Goal: Transaction & Acquisition: Purchase product/service

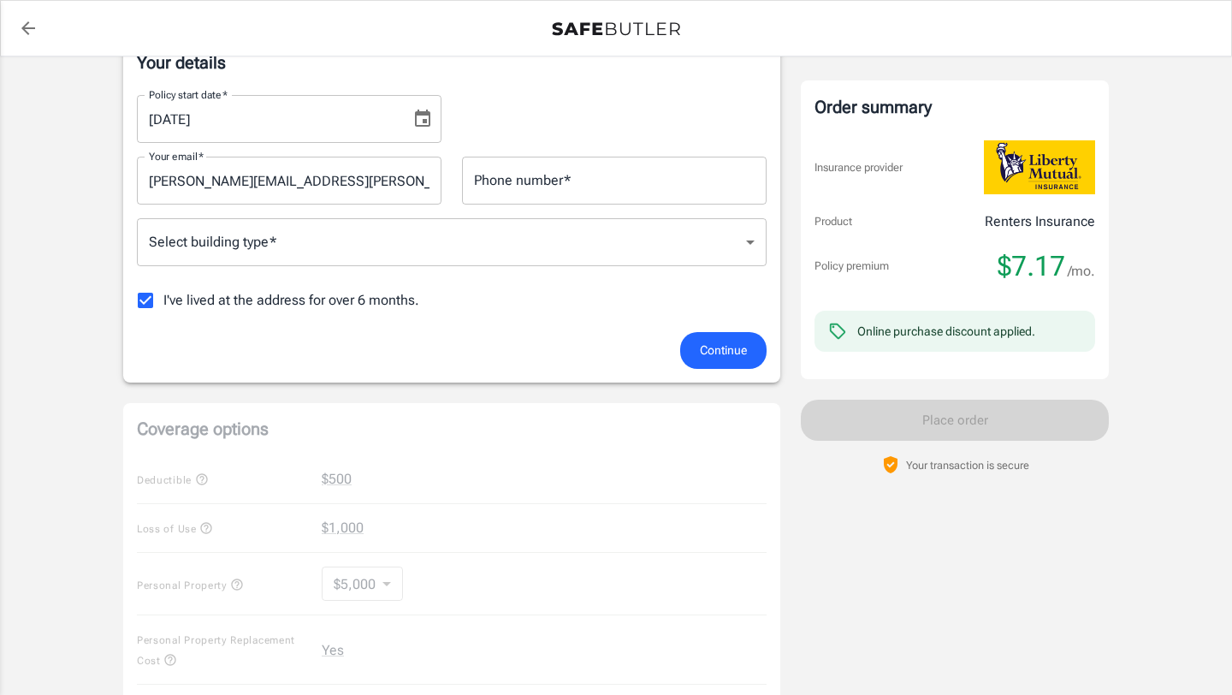
scroll to position [567, 0]
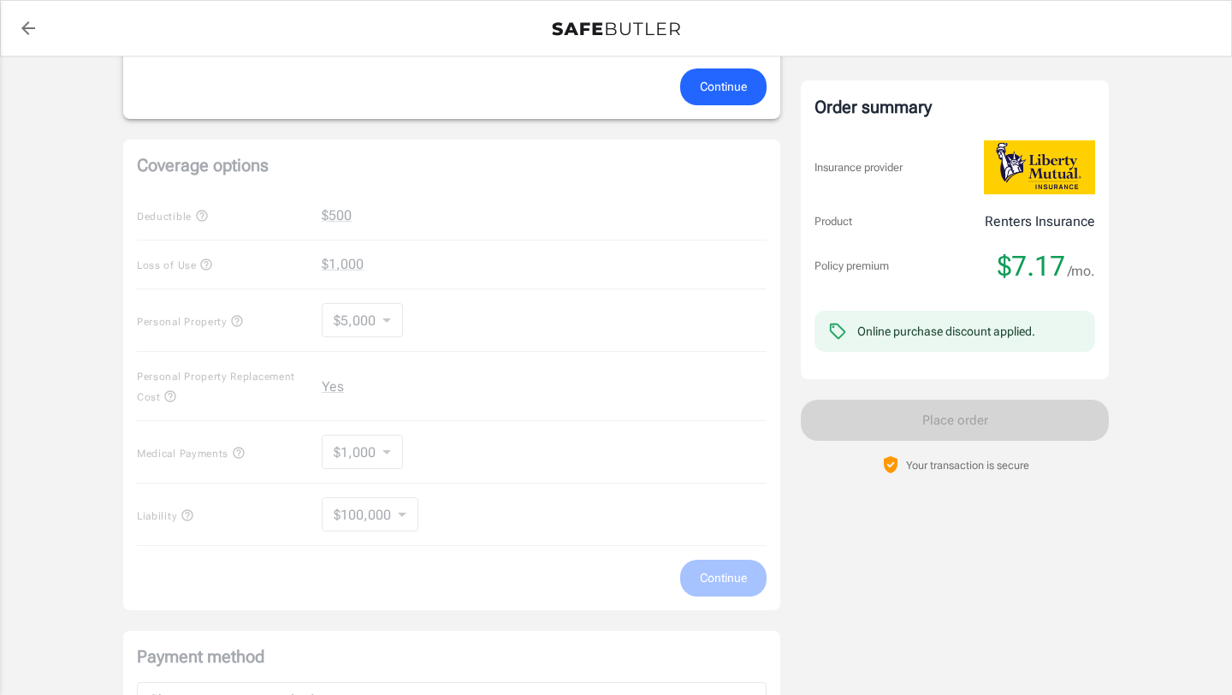
click at [365, 381] on div "Coverage options Deductible $500 Loss of Use $1,000 Personal Property $5,000 50…" at bounding box center [451, 374] width 657 height 471
click at [314, 387] on div "Coverage options Deductible $500 Loss of Use $1,000 Personal Property $5,000 50…" at bounding box center [451, 374] width 657 height 471
click at [392, 387] on div "Coverage options Deductible $500 Loss of Use $1,000 Personal Property $5,000 50…" at bounding box center [451, 374] width 657 height 471
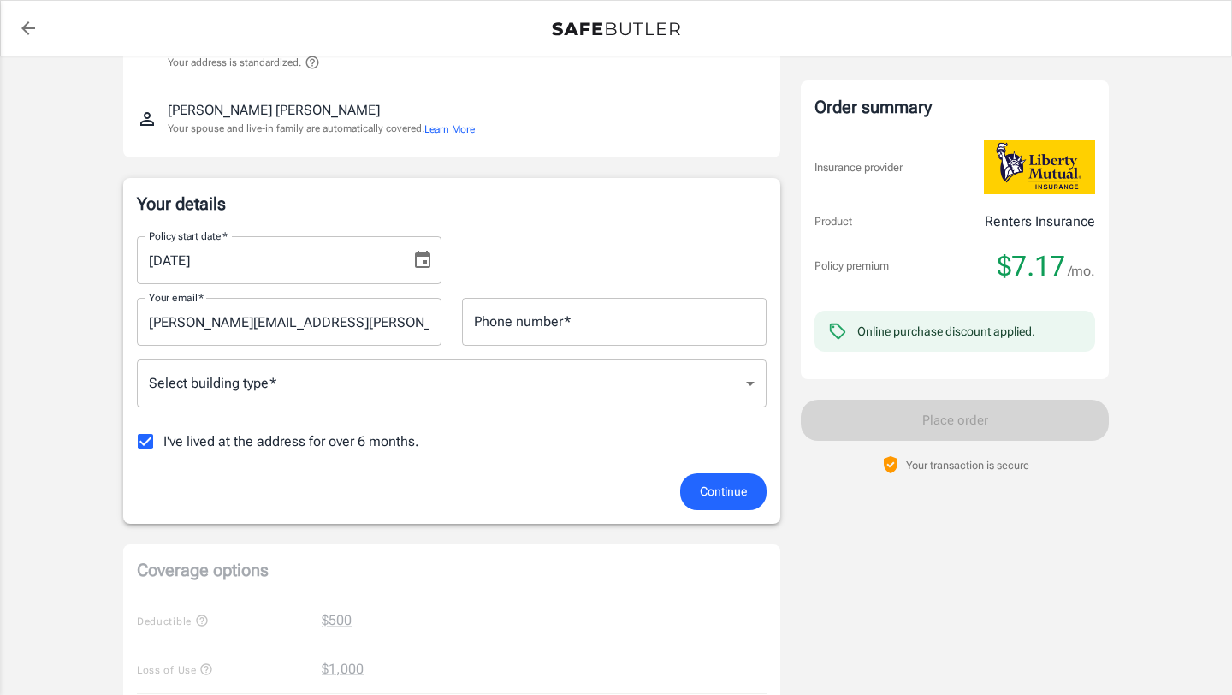
scroll to position [232, 0]
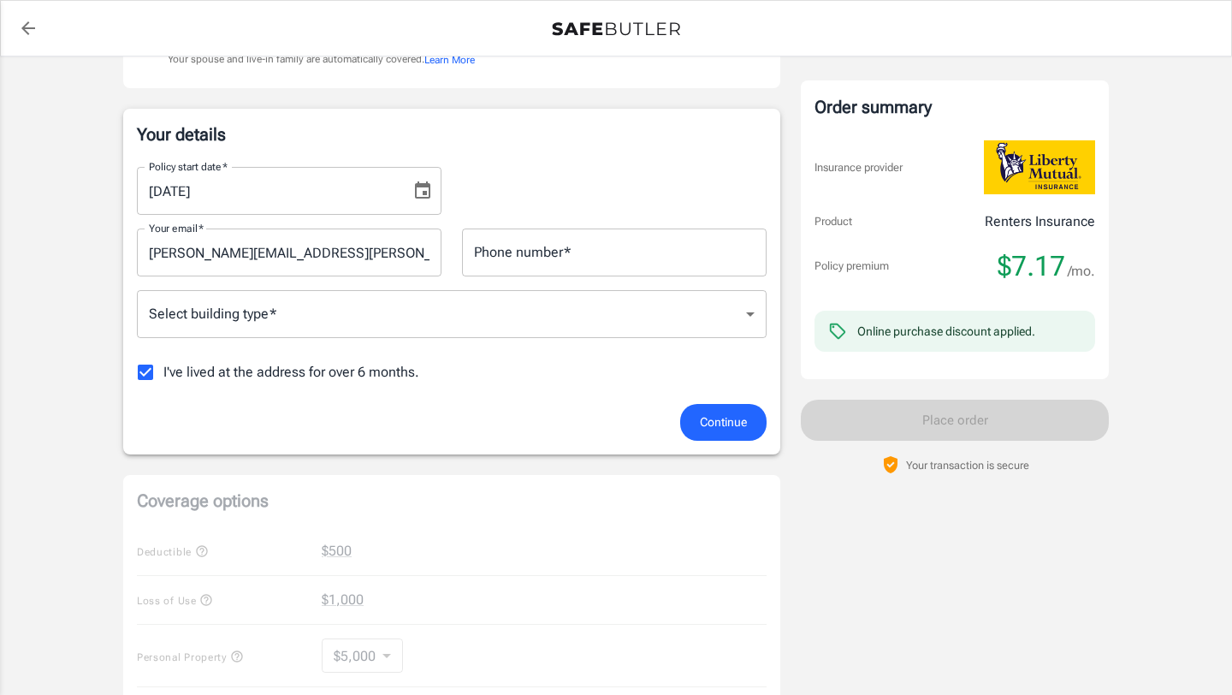
click at [771, 441] on div "Continue" at bounding box center [452, 422] width 650 height 37
click at [749, 441] on button "Continue" at bounding box center [723, 422] width 86 height 37
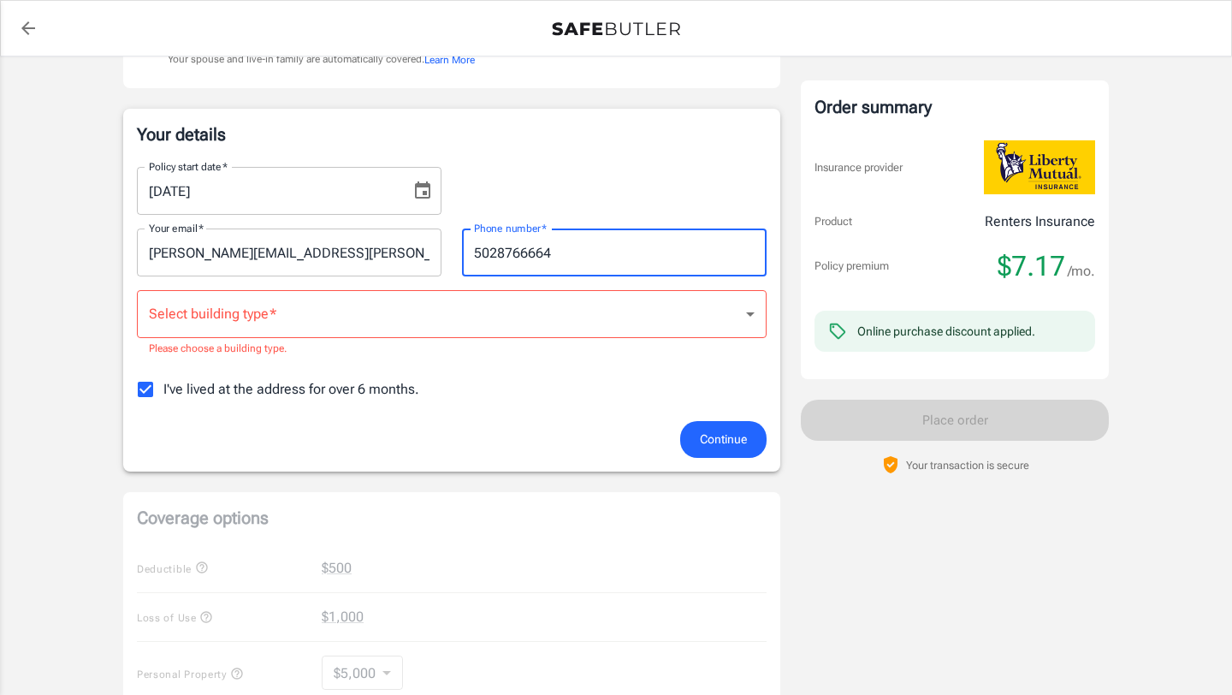
type input "5028766664"
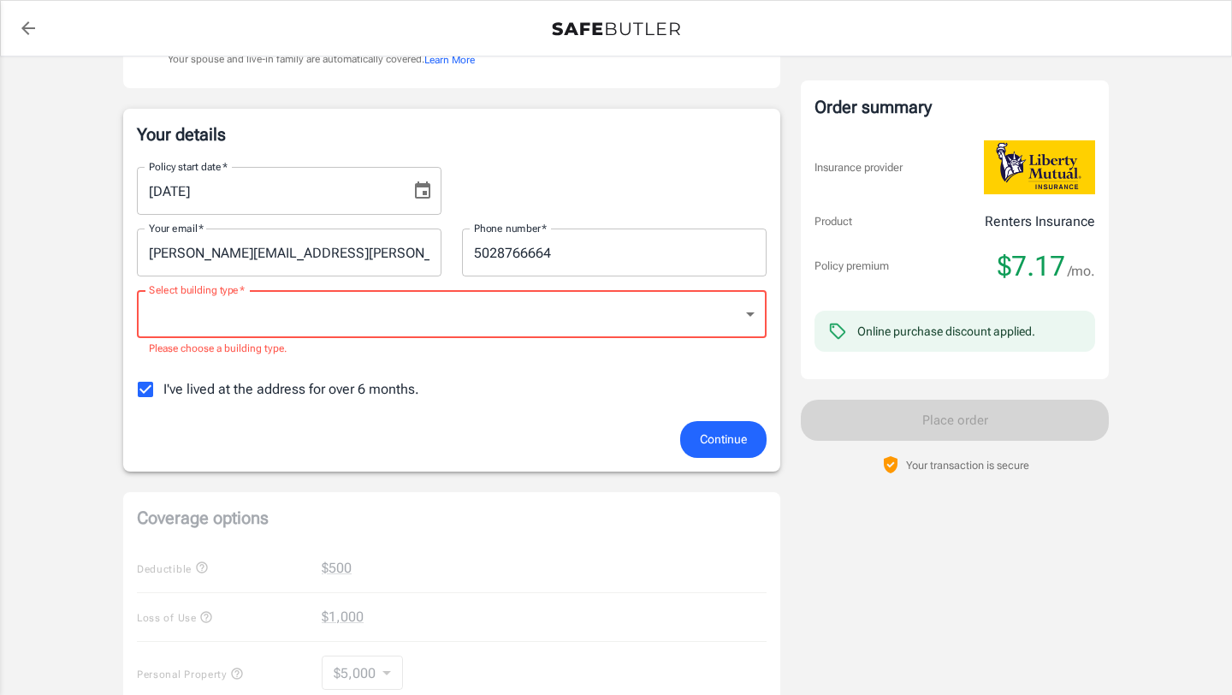
click at [393, 363] on body "Policy premium $ 7.17 /mo Liberty Mutual Renters Insurance [STREET_ADDRESS][PER…" at bounding box center [616, 585] width 1232 height 1635
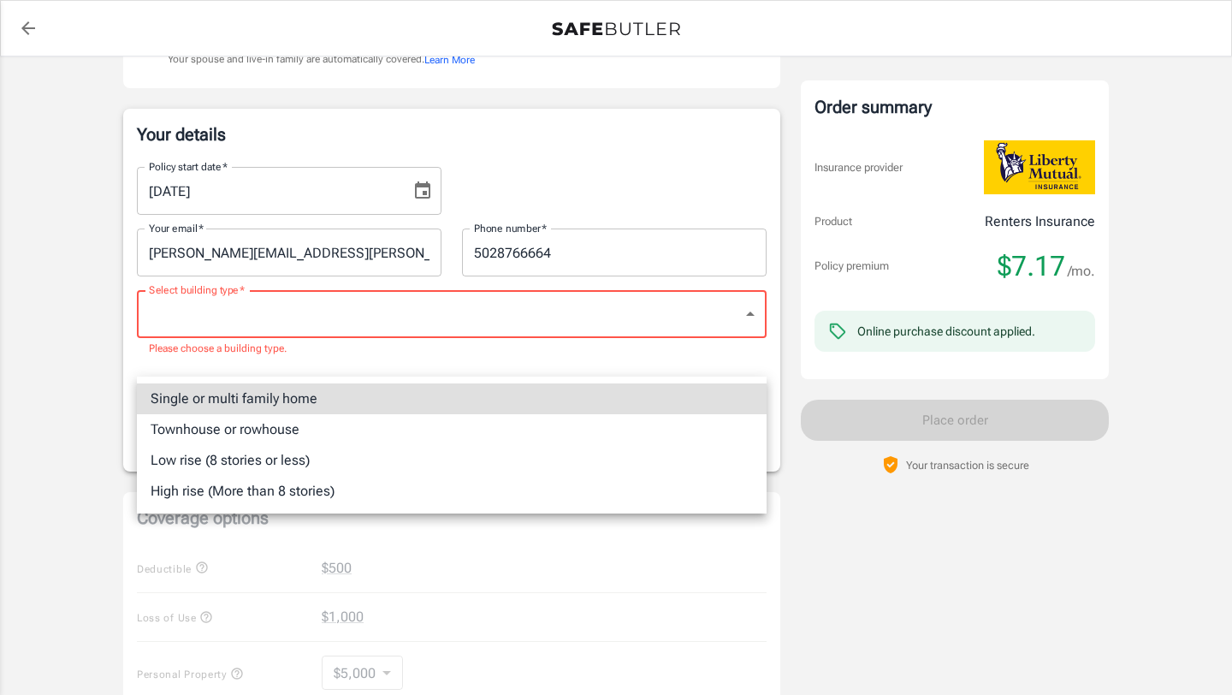
click at [347, 395] on li "Single or multi family home" at bounding box center [452, 398] width 630 height 31
type input "singlefamily"
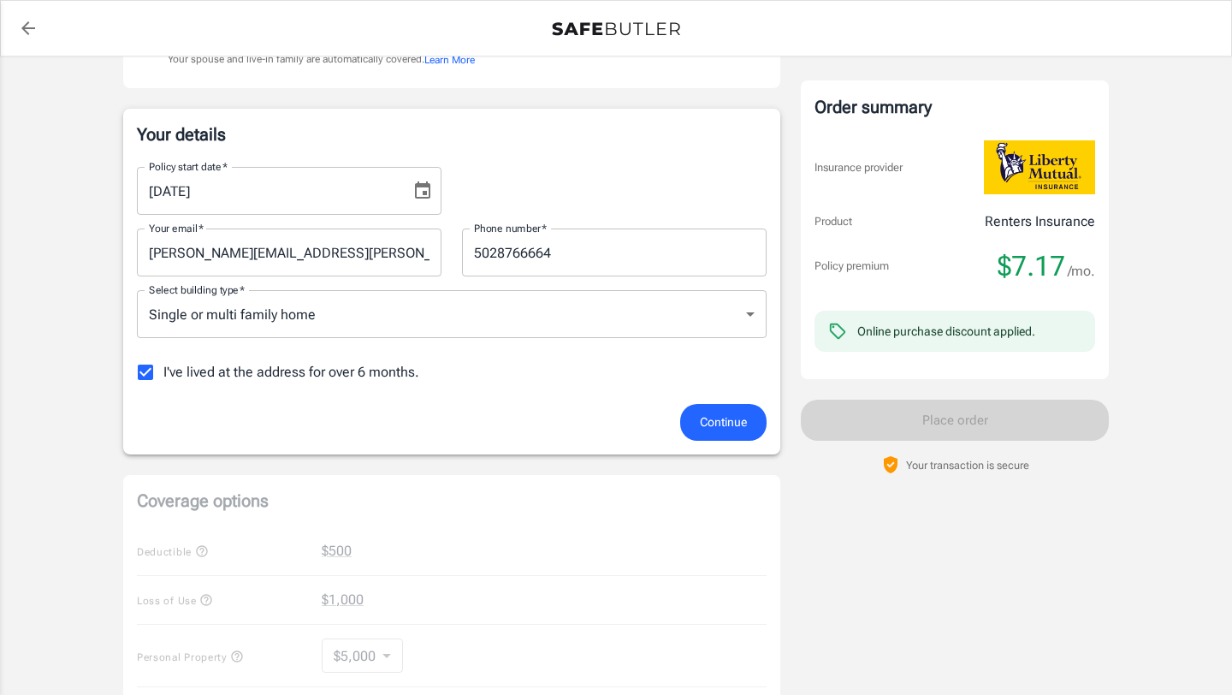
click at [672, 441] on div "Continue" at bounding box center [452, 422] width 650 height 37
click at [732, 433] on span "Continue" at bounding box center [723, 422] width 47 height 21
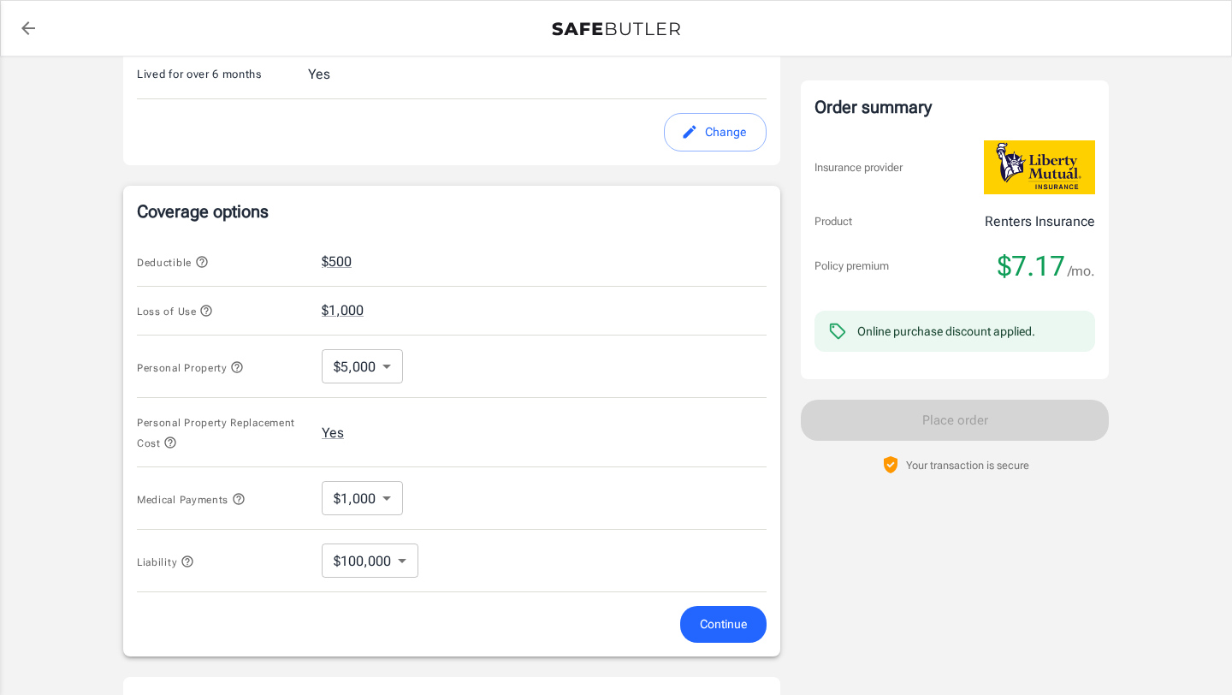
scroll to position [534, 0]
click at [213, 320] on icon "button" at bounding box center [206, 313] width 14 height 14
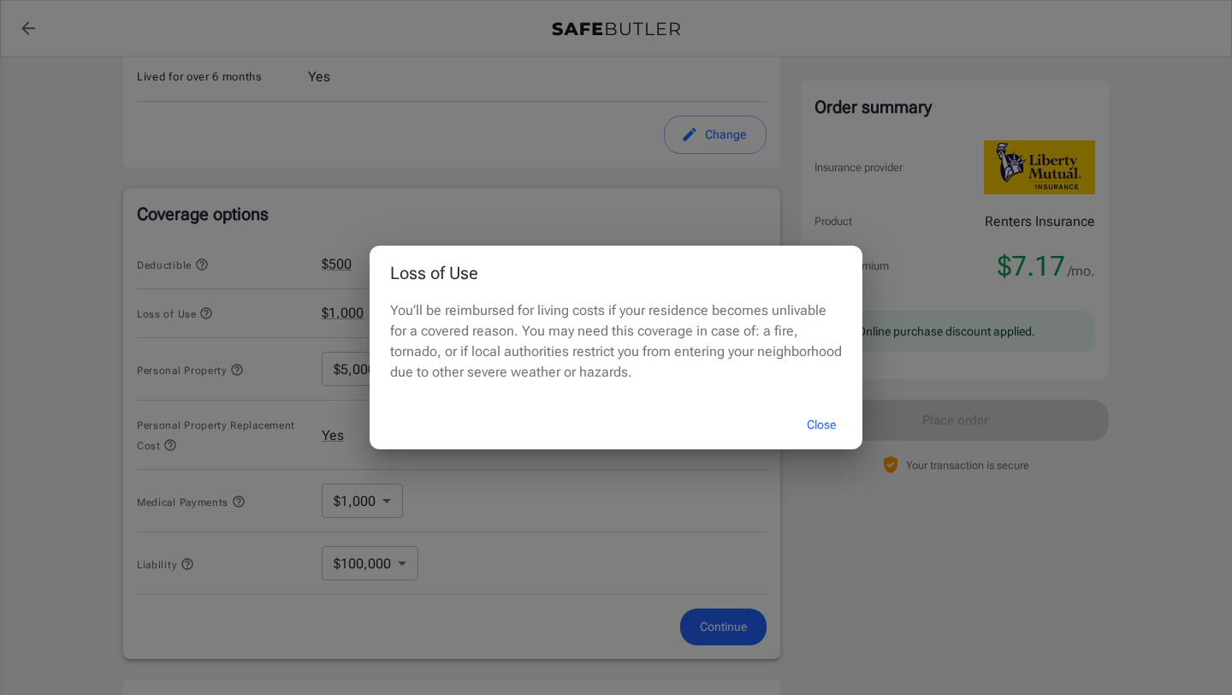
click at [810, 428] on button "Close" at bounding box center [821, 425] width 68 height 37
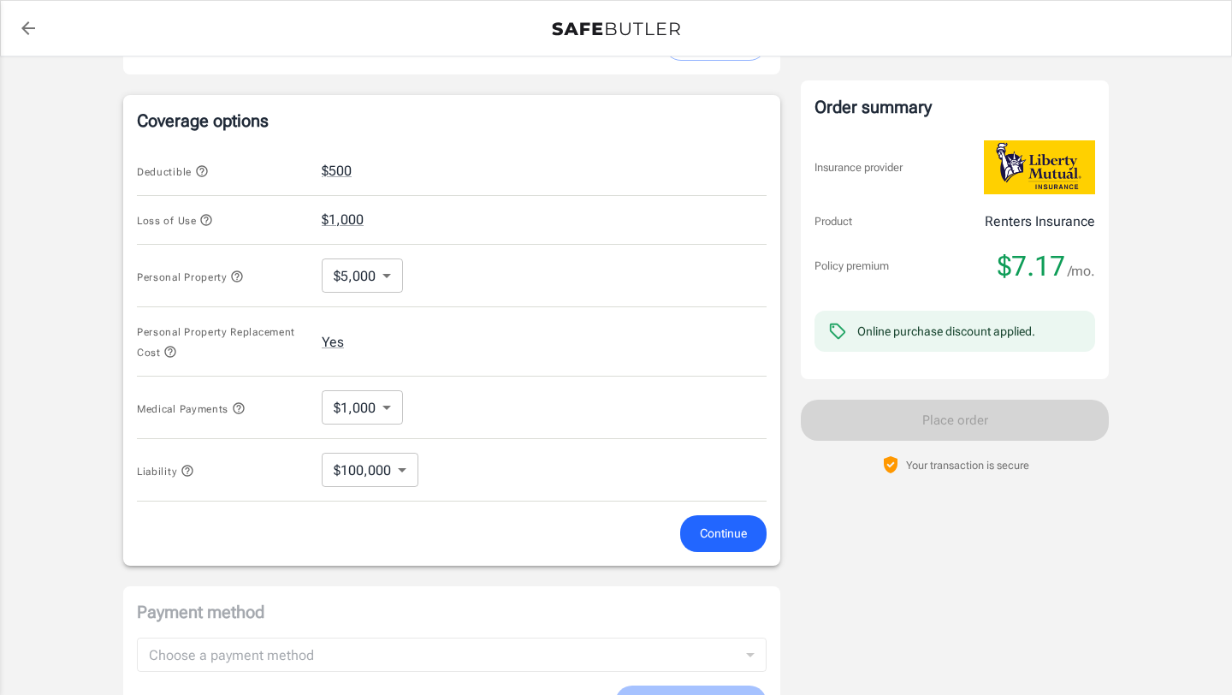
scroll to position [680, 0]
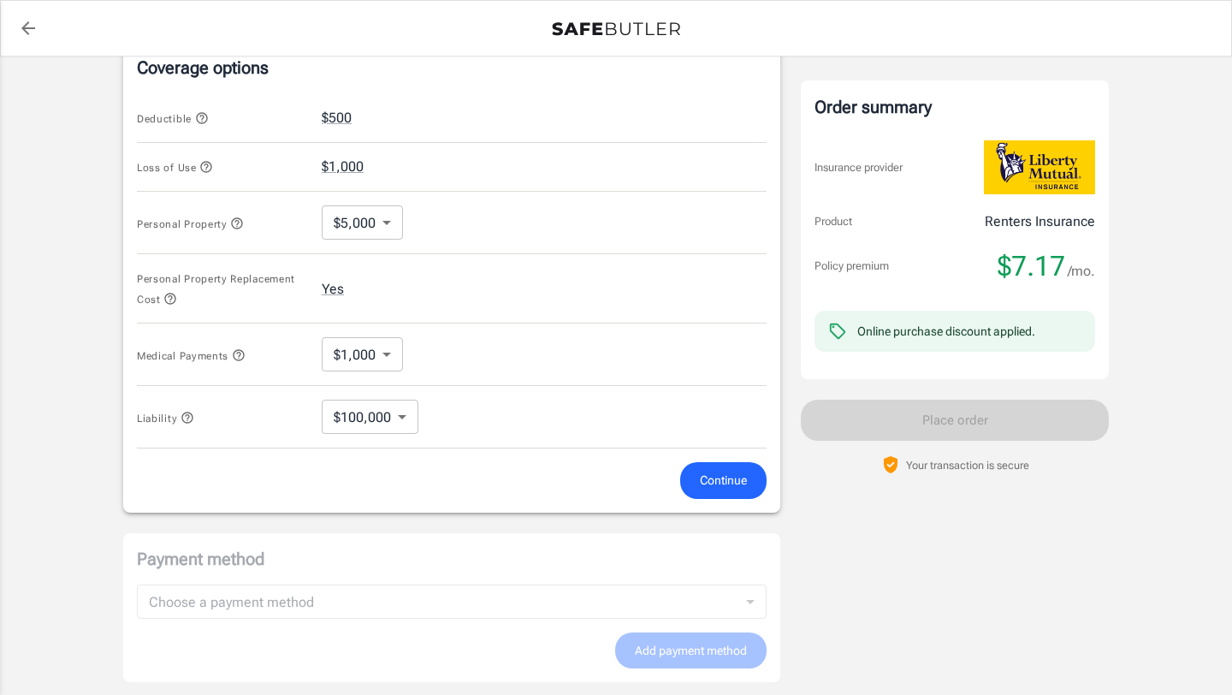
click at [357, 294] on body "Policy premium $ 7.17 /mo Liberty Mutual Renters Insurance [STREET_ADDRESS][PER…" at bounding box center [616, 137] width 1232 height 1634
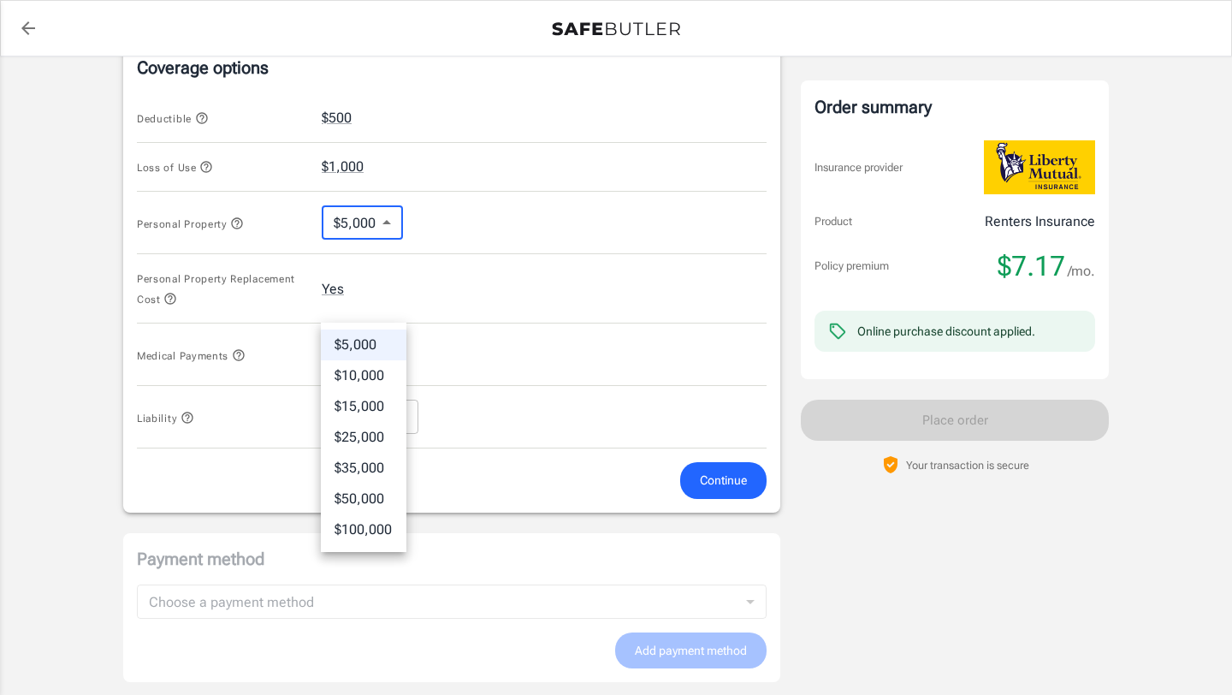
click at [371, 421] on li "$15,000" at bounding box center [364, 406] width 86 height 31
type input "15000"
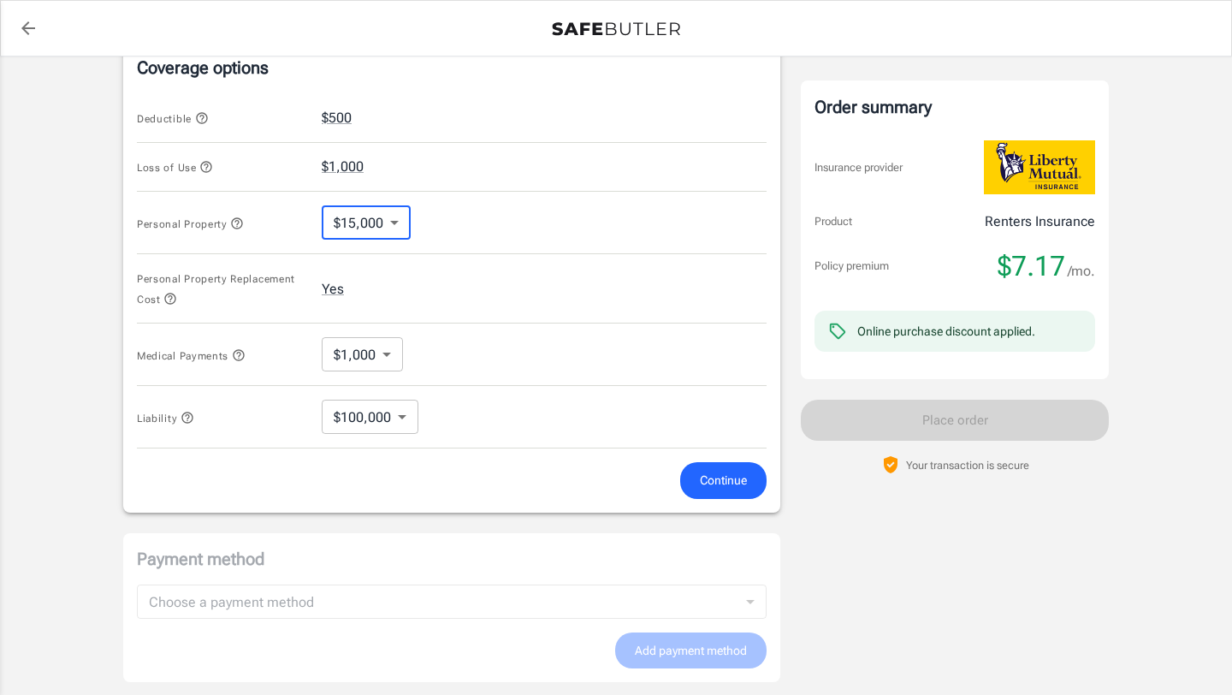
click at [556, 323] on div "Personal Property Replacement Cost Yes" at bounding box center [452, 288] width 630 height 69
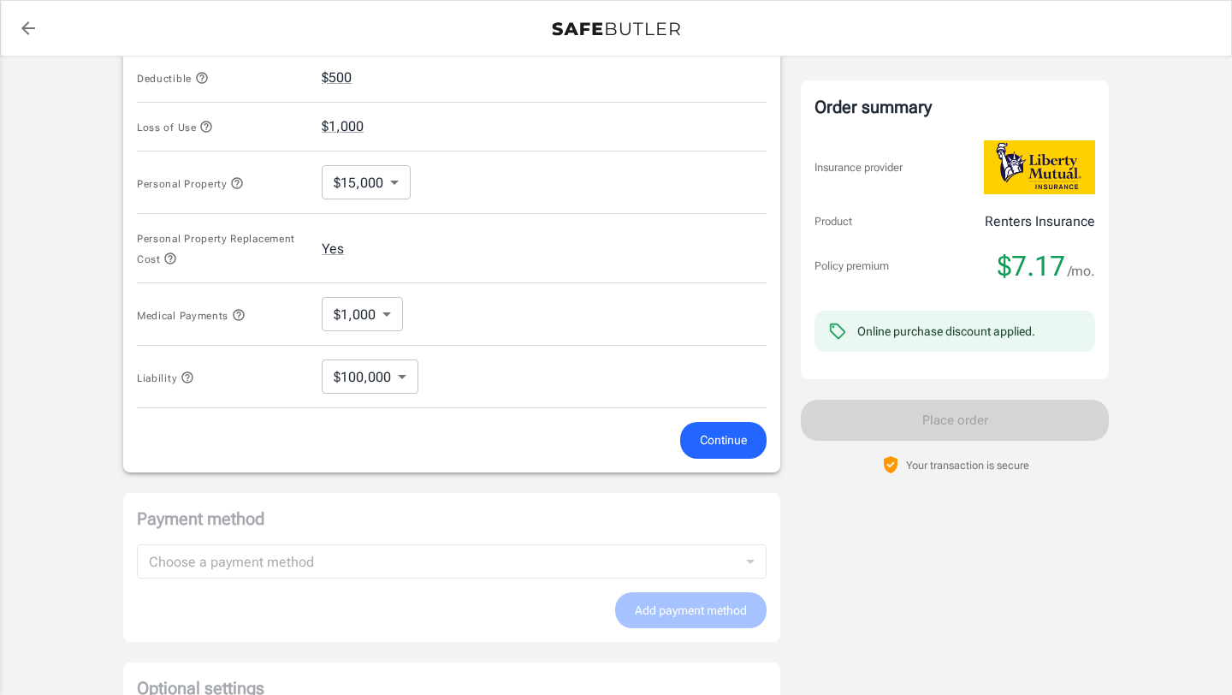
scroll to position [723, 0]
click at [176, 262] on icon "button" at bounding box center [170, 256] width 11 height 11
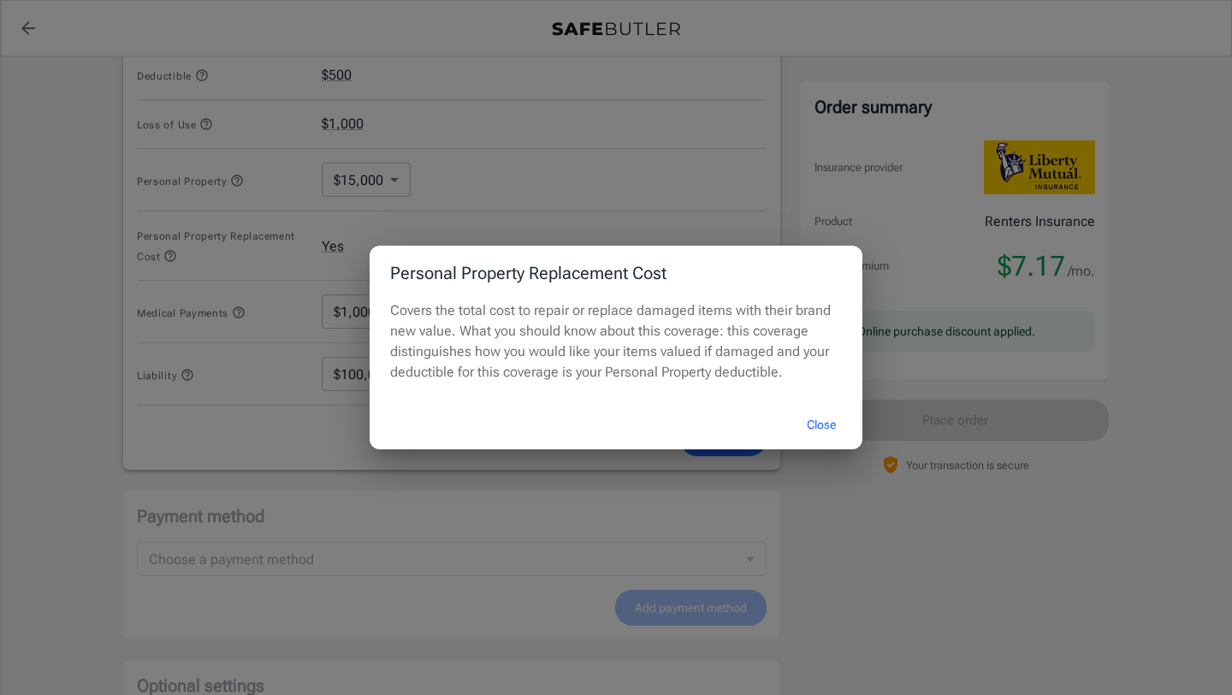
click at [631, 200] on div "Personal Property Replacement Cost Covers the total cost to repair or replace d…" at bounding box center [616, 347] width 1232 height 695
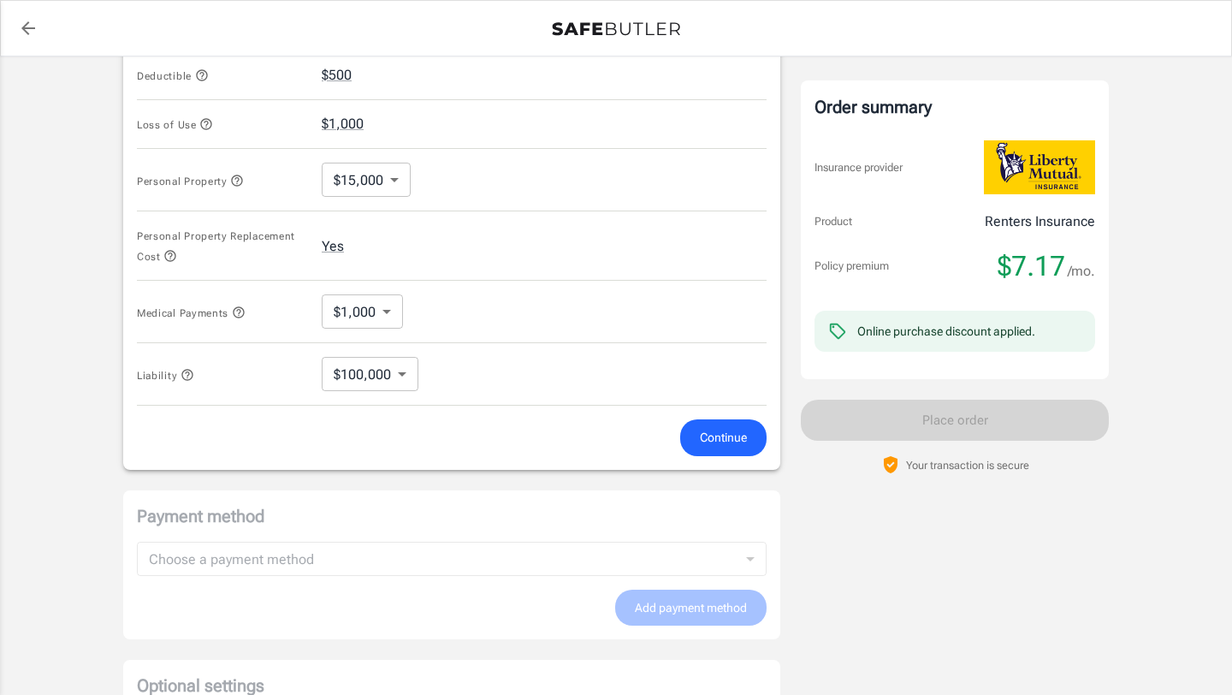
click at [246, 319] on span "Medical Payments" at bounding box center [191, 313] width 109 height 12
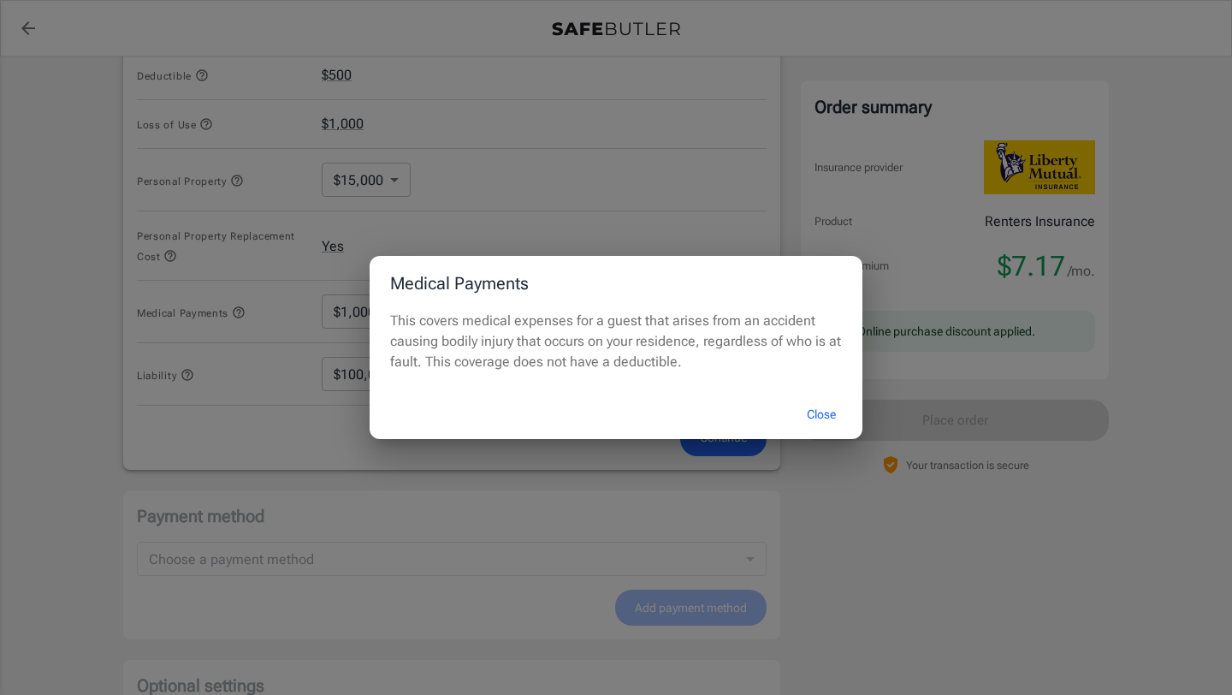
click at [582, 199] on div "Medical Payments This covers medical expenses for a guest that arises from an a…" at bounding box center [616, 347] width 1232 height 695
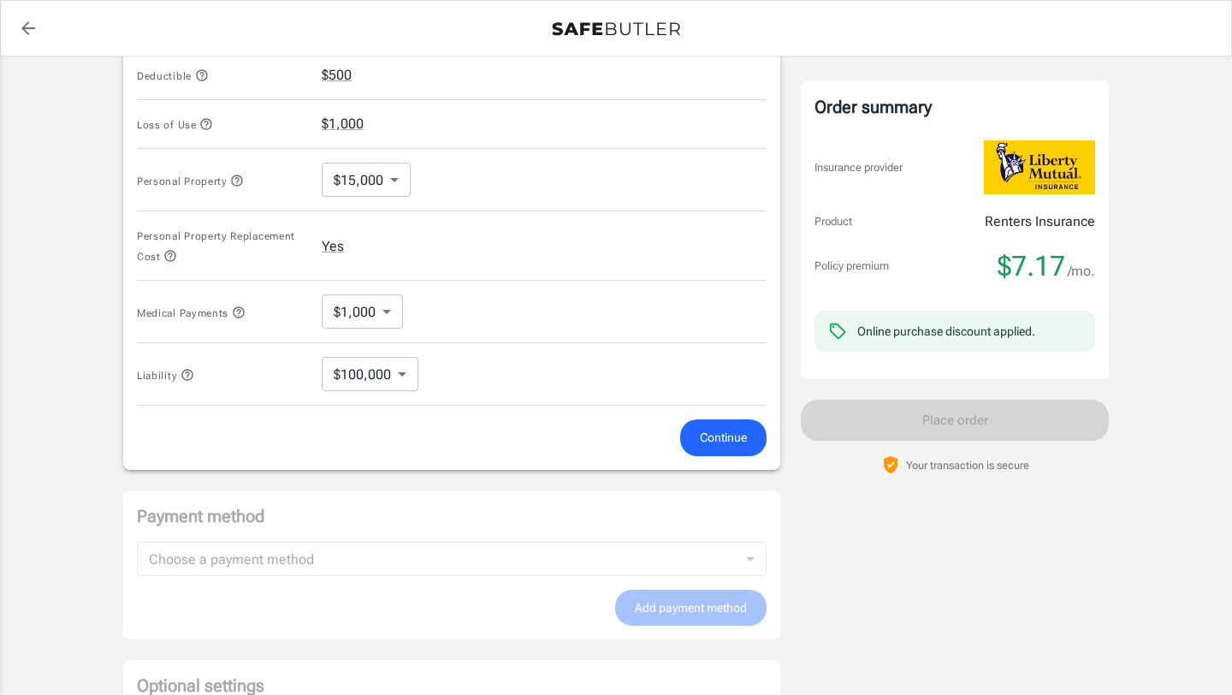
click at [392, 486] on body "Policy premium $ 7.17 /mo Liberty Mutual Renters Insurance [STREET_ADDRESS][PER…" at bounding box center [616, 94] width 1232 height 1634
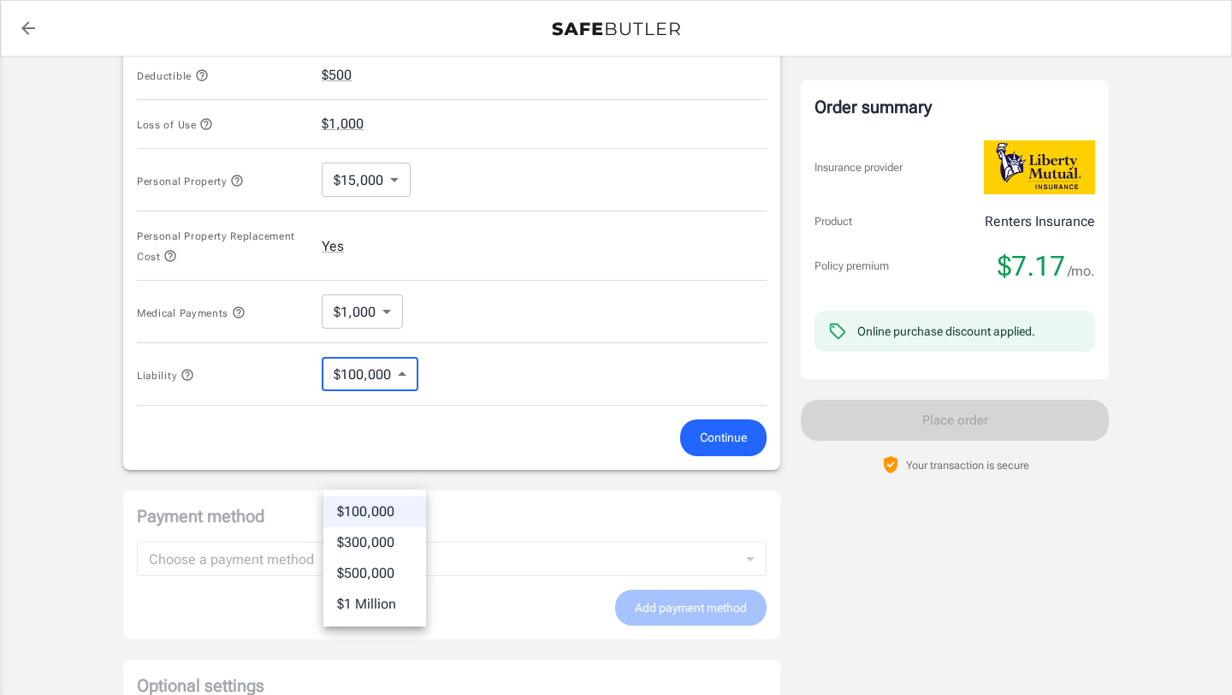
click at [359, 544] on li "$300,000" at bounding box center [374, 542] width 103 height 31
type input "300000"
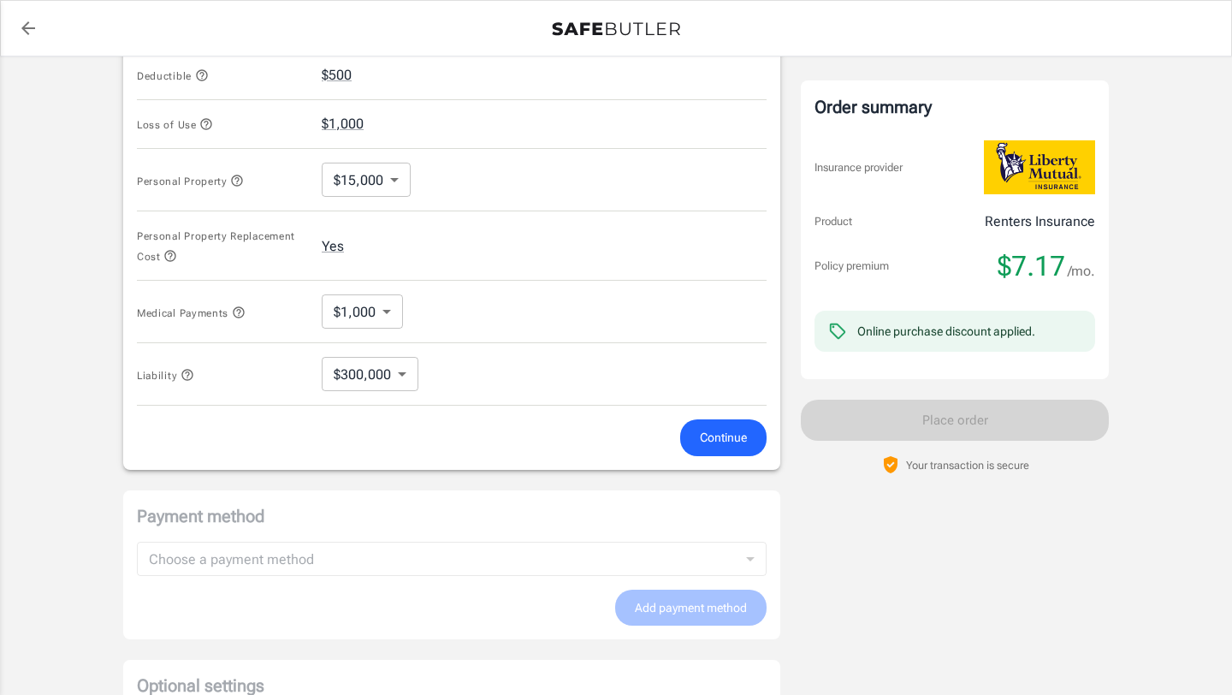
click at [193, 380] on icon "button" at bounding box center [186, 374] width 11 height 11
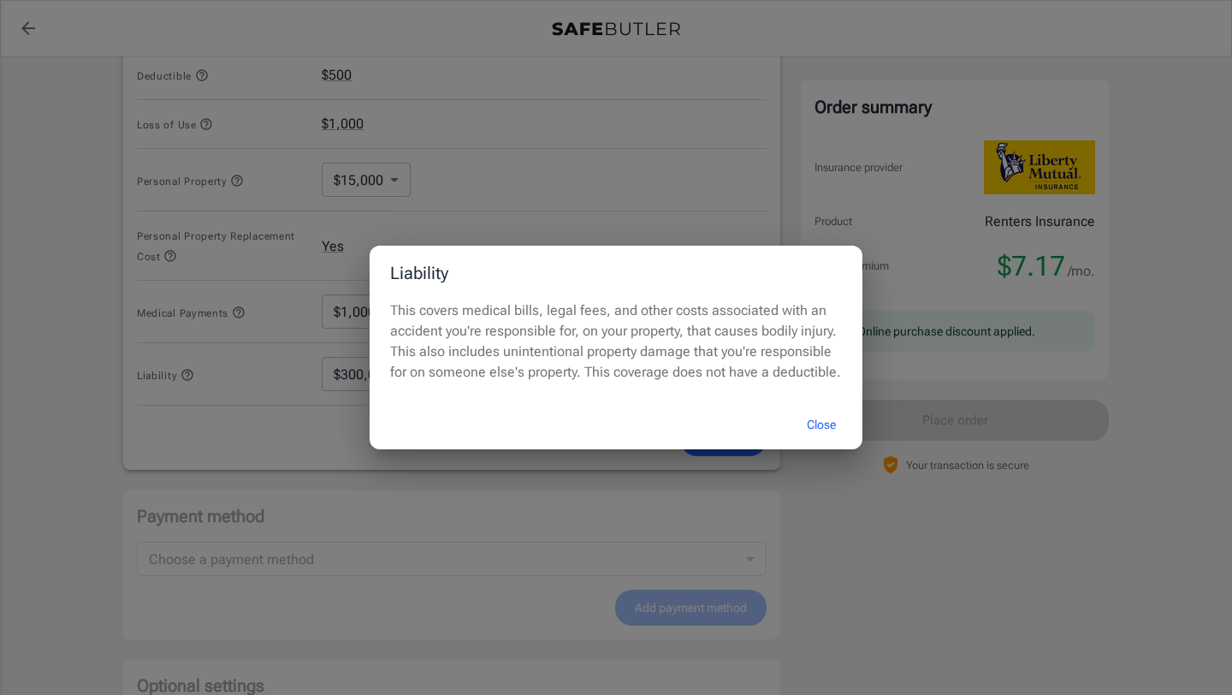
click at [820, 443] on button "Close" at bounding box center [821, 425] width 68 height 37
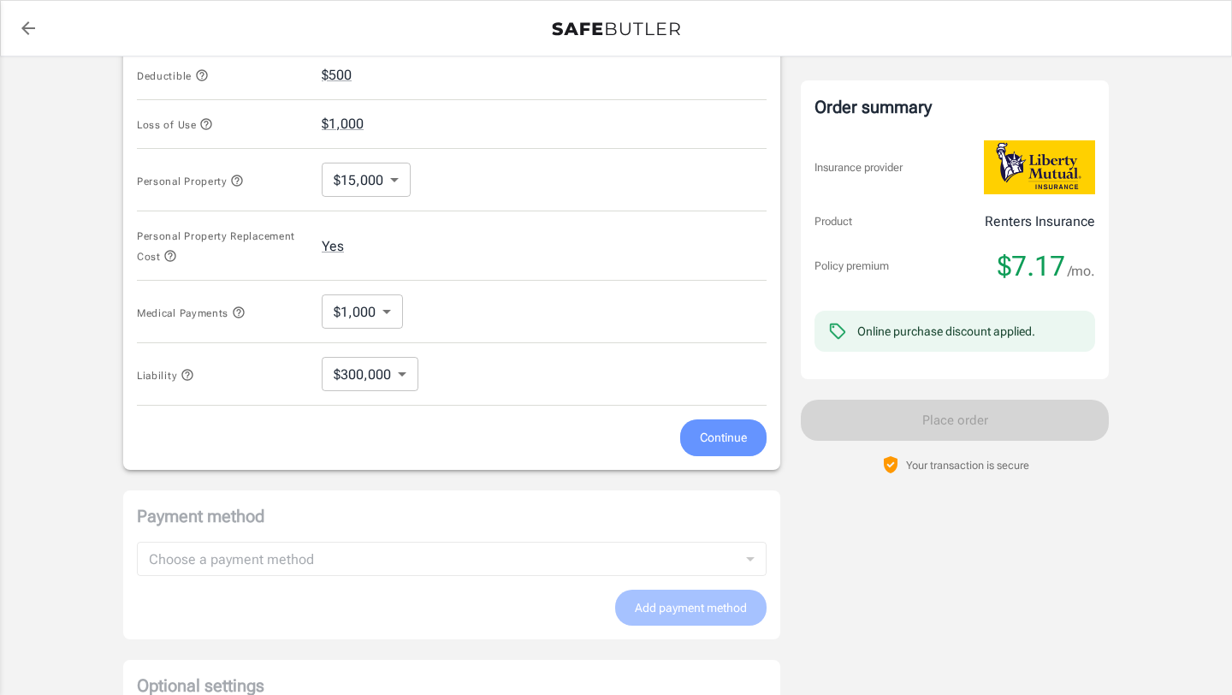
click at [687, 456] on button "Continue" at bounding box center [723, 437] width 86 height 37
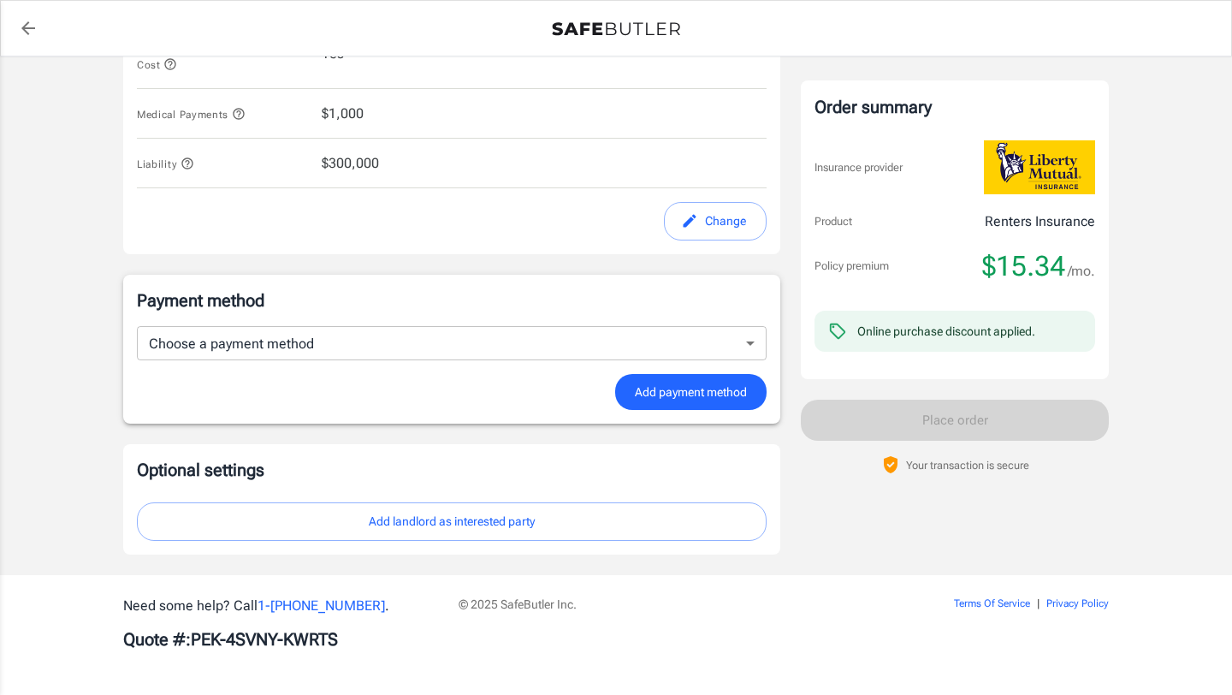
scroll to position [1011, 0]
drag, startPoint x: 1000, startPoint y: 265, endPoint x: 1026, endPoint y: 265, distance: 26.5
click at [1026, 265] on span "$15.34" at bounding box center [1023, 266] width 83 height 34
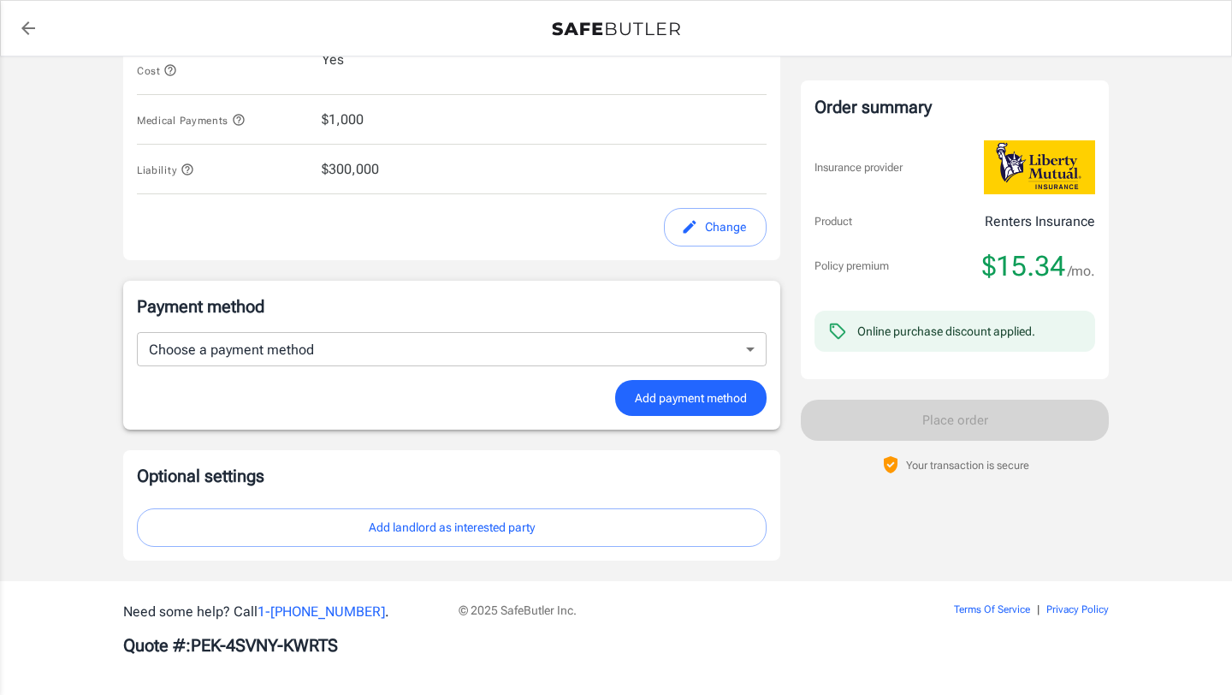
scroll to position [942, 0]
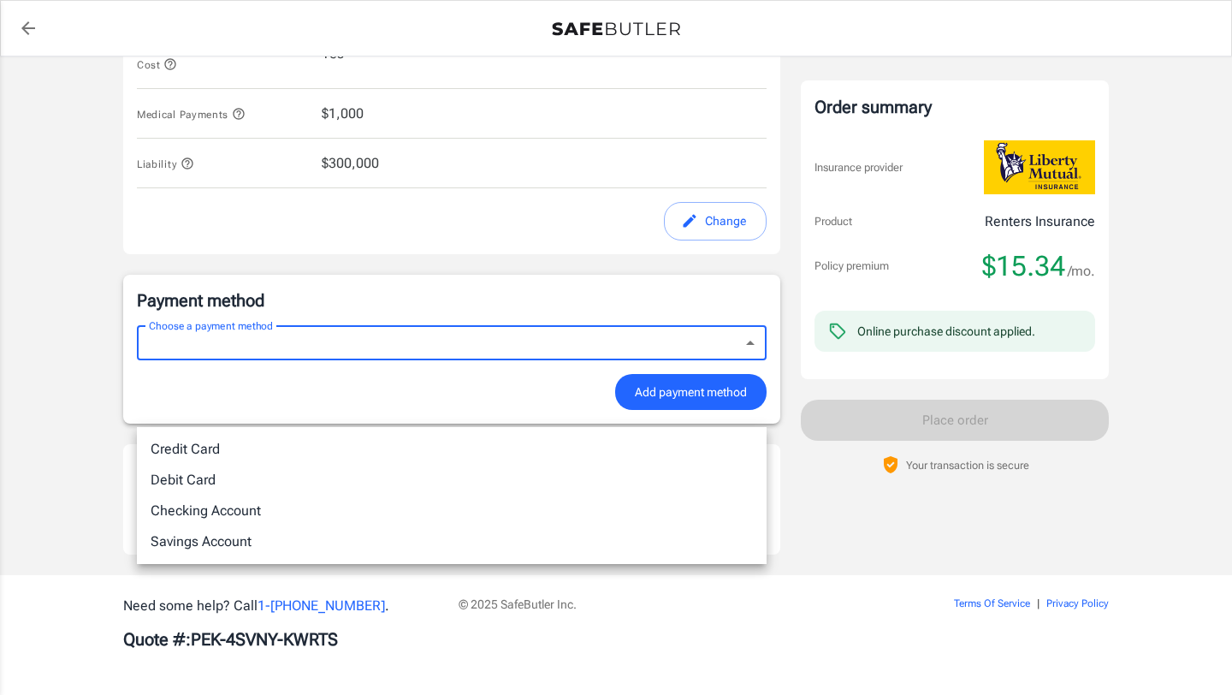
click at [486, 341] on div at bounding box center [616, 347] width 1232 height 695
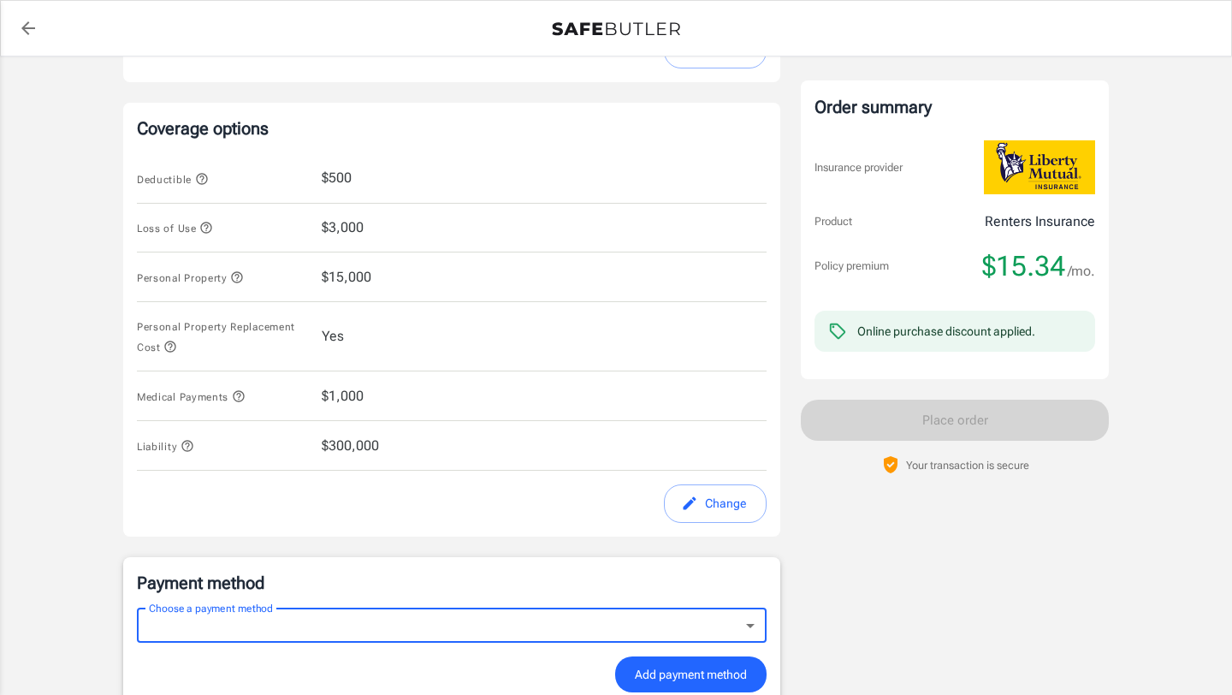
scroll to position [594, 0]
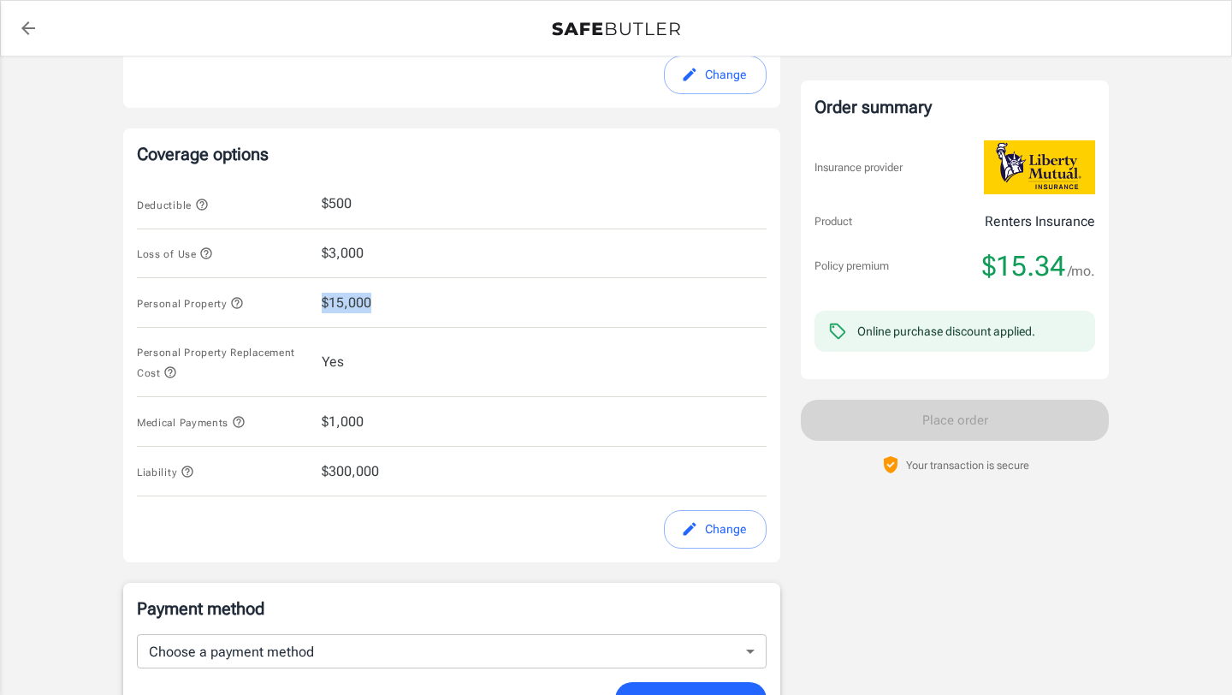
drag, startPoint x: 323, startPoint y: 380, endPoint x: 408, endPoint y: 383, distance: 84.8
click at [408, 328] on div "Personal Property $15,000" at bounding box center [452, 303] width 630 height 50
drag, startPoint x: 408, startPoint y: 383, endPoint x: 345, endPoint y: 383, distance: 63.3
click at [345, 328] on div "Personal Property $15,000" at bounding box center [452, 303] width 630 height 50
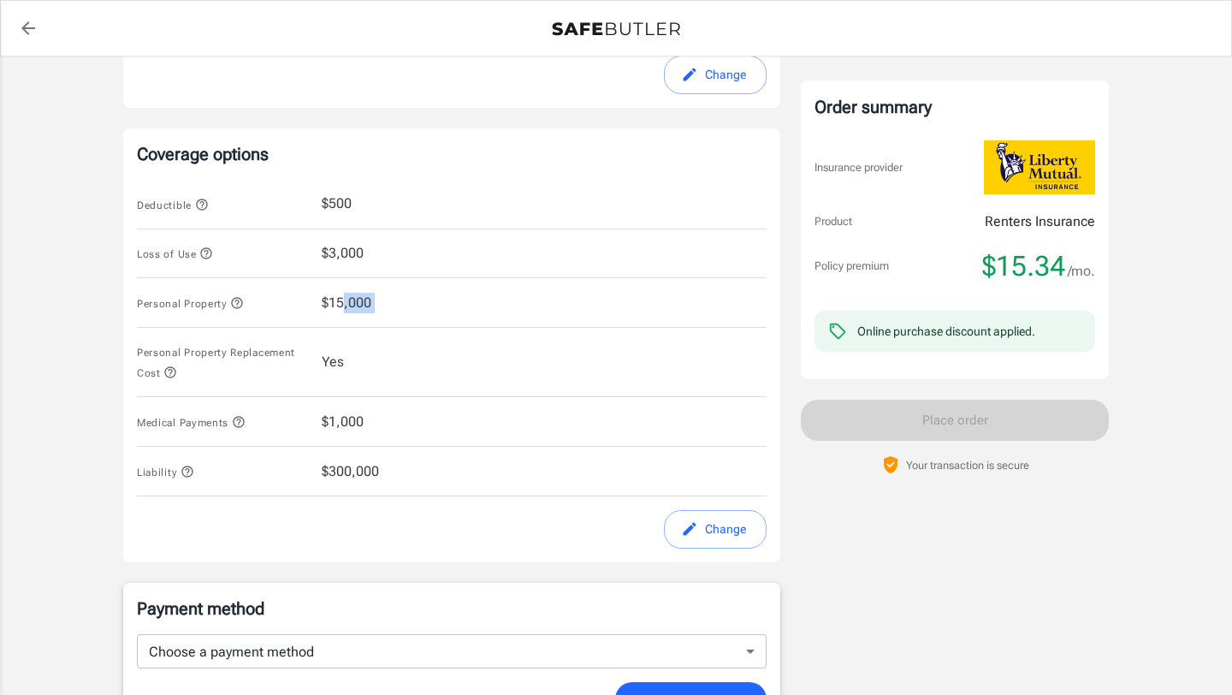
click at [345, 313] on span "$15,000" at bounding box center [347, 303] width 50 height 21
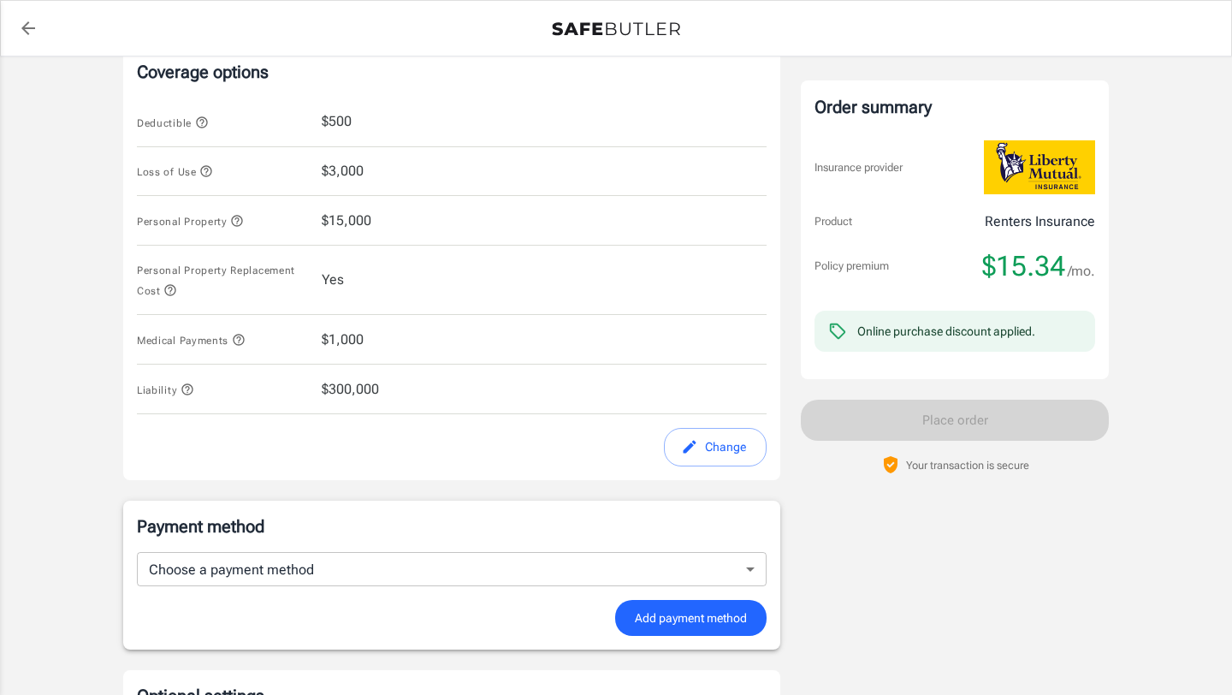
scroll to position [675, 0]
click at [244, 229] on icon "button" at bounding box center [237, 222] width 14 height 14
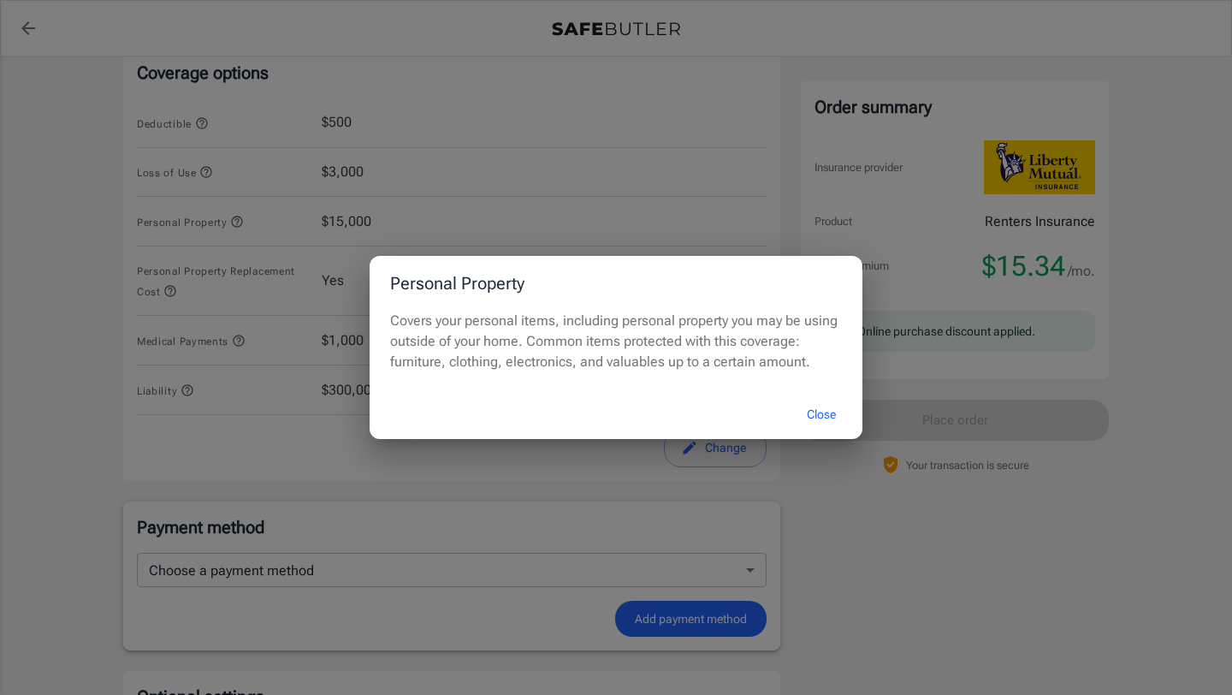
click at [822, 433] on button "Close" at bounding box center [821, 414] width 68 height 37
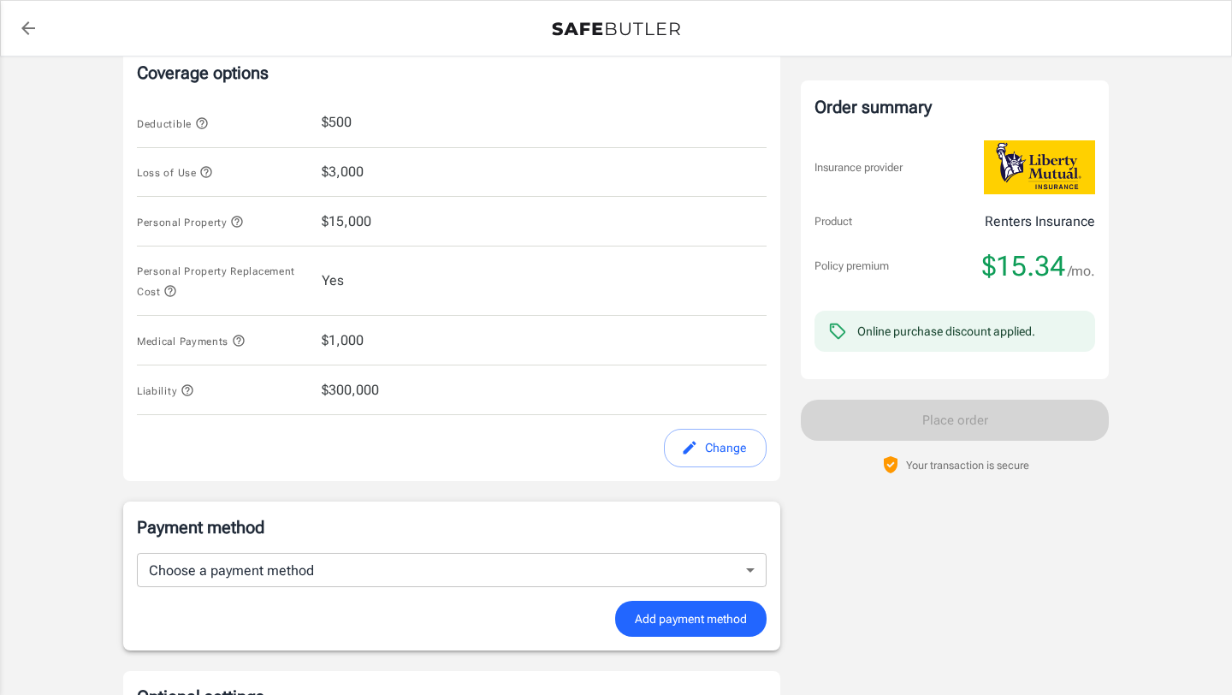
click at [727, 467] on button "Change" at bounding box center [715, 448] width 103 height 39
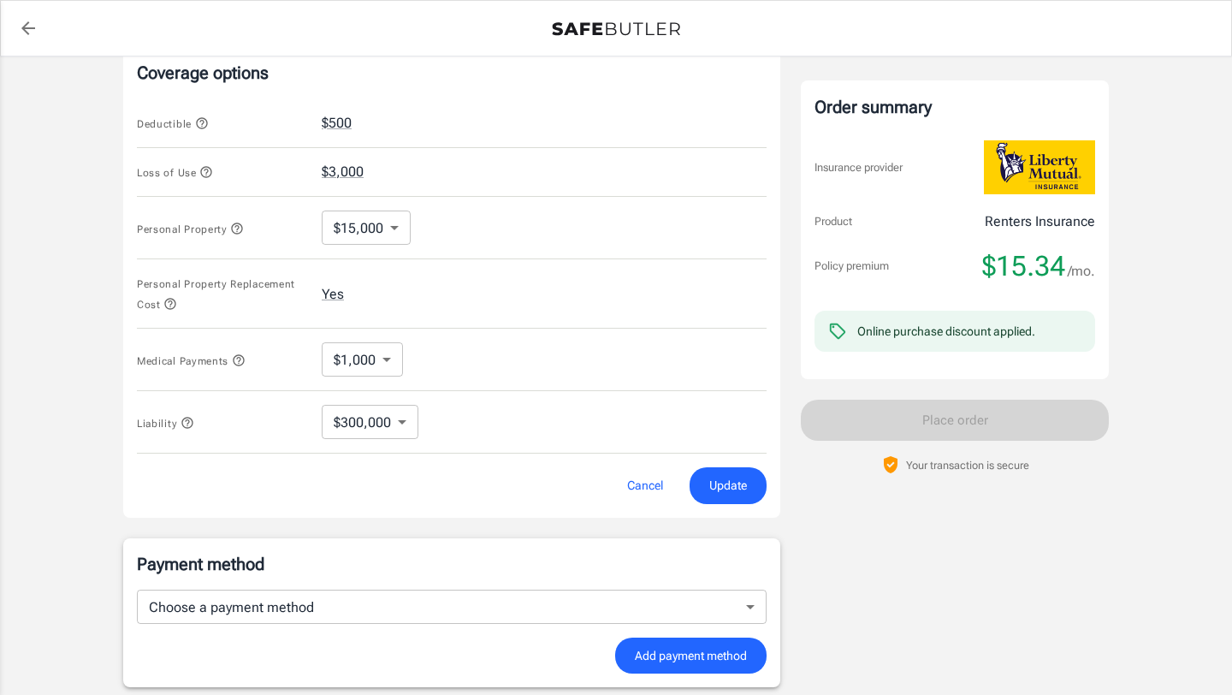
click at [402, 315] on body "Policy premium $ 15.34 /mo Liberty Mutual Renters Insurance [STREET_ADDRESS][PE…" at bounding box center [616, 142] width 1232 height 1634
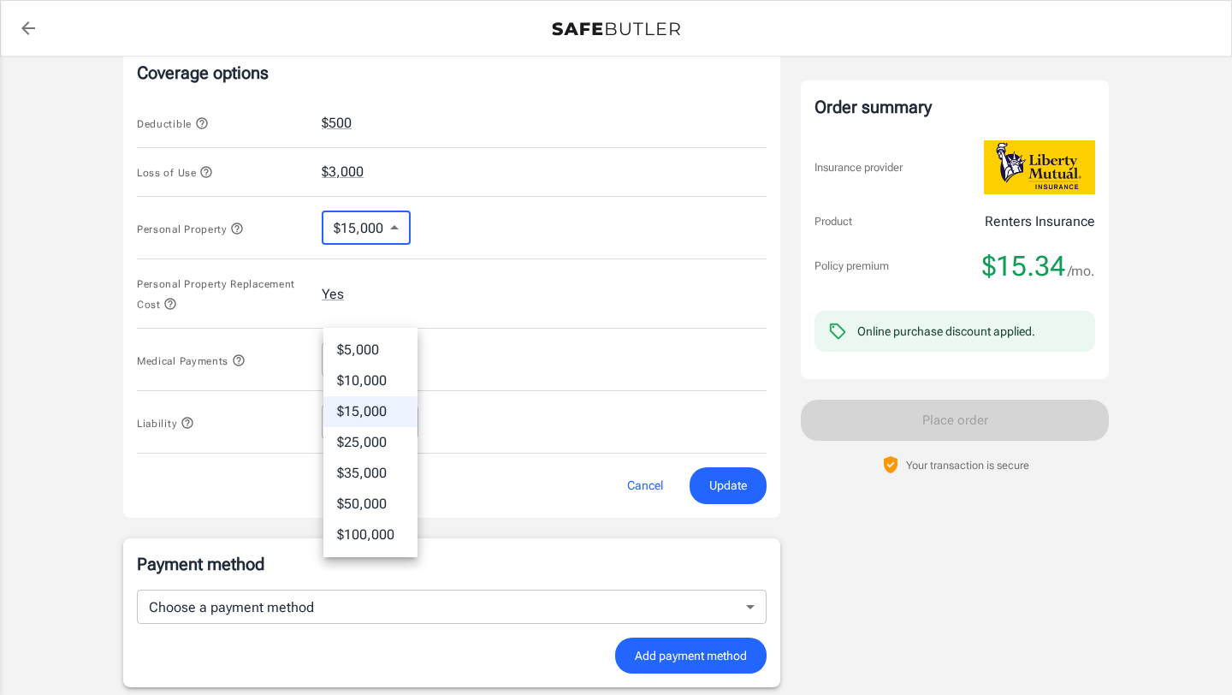
click at [371, 453] on li "$25,000" at bounding box center [370, 442] width 94 height 31
type input "25000"
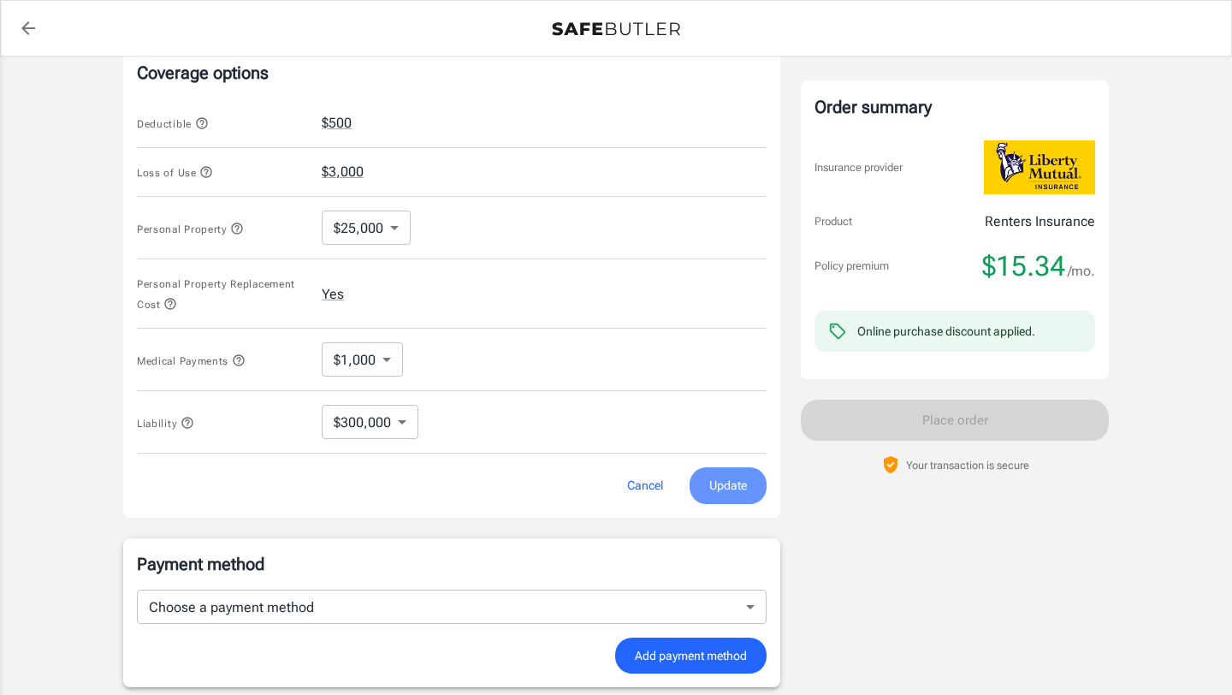
click at [712, 496] on span "Update" at bounding box center [728, 485] width 38 height 21
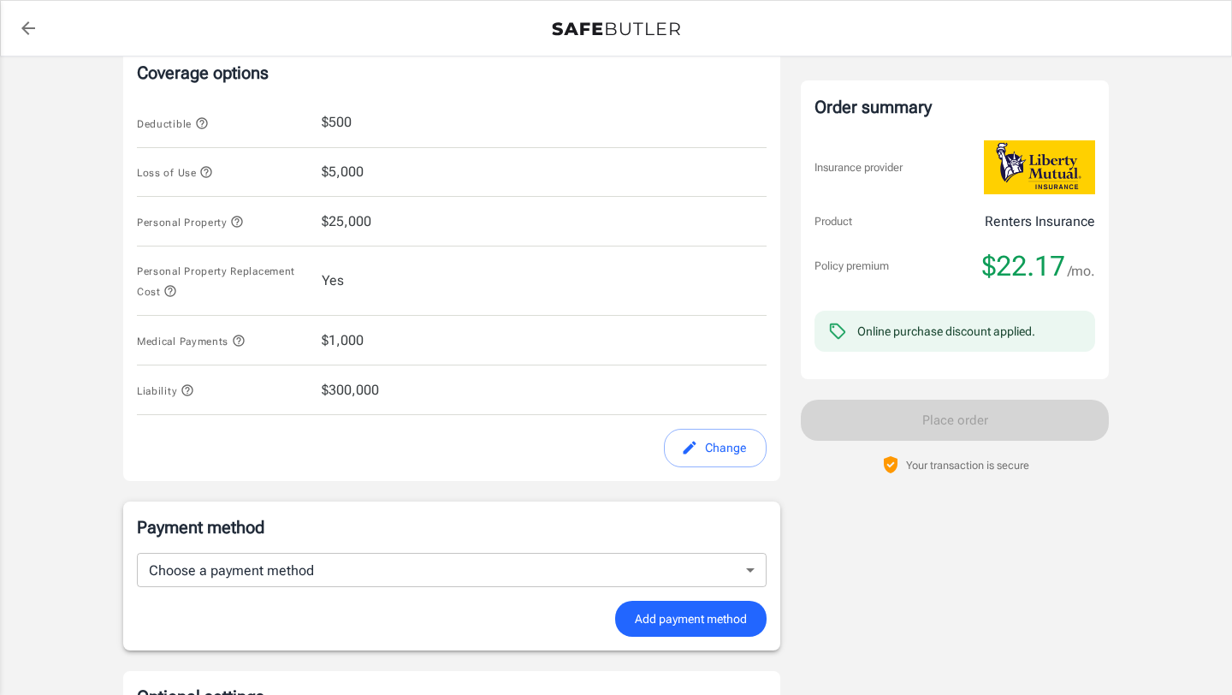
click at [706, 467] on button "Change" at bounding box center [715, 448] width 103 height 39
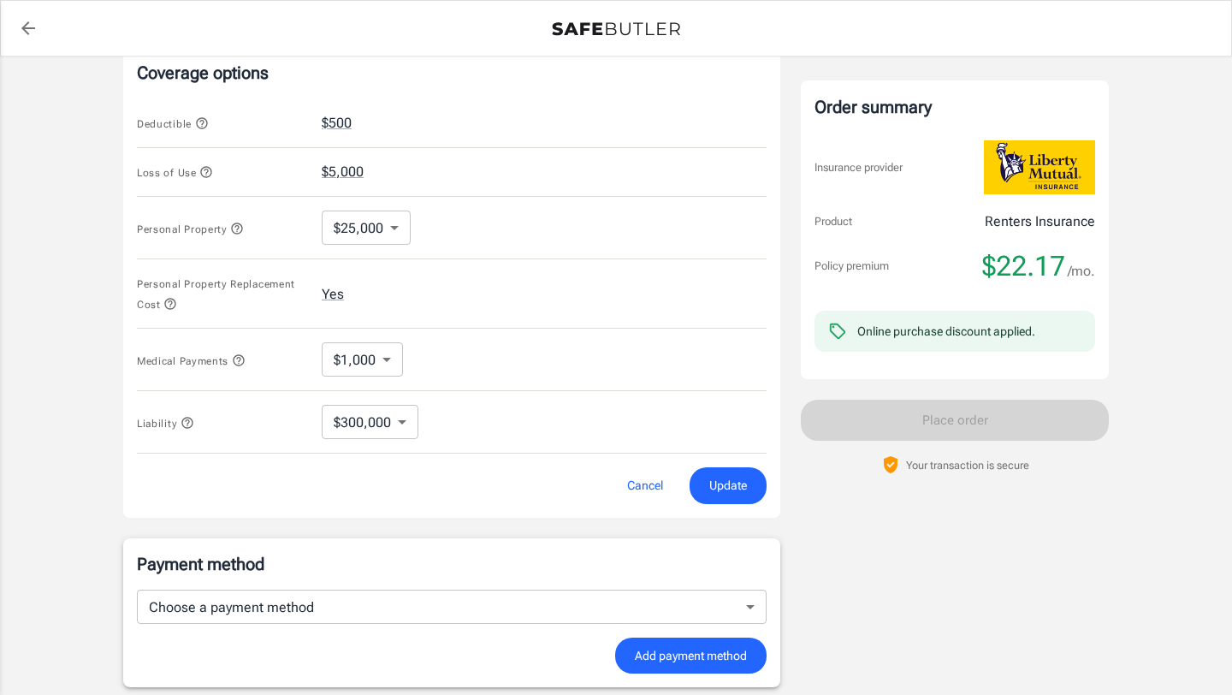
click at [385, 296] on body "Policy premium $ 22.17 /mo Liberty Mutual Renters Insurance [STREET_ADDRESS][PE…" at bounding box center [616, 142] width 1232 height 1634
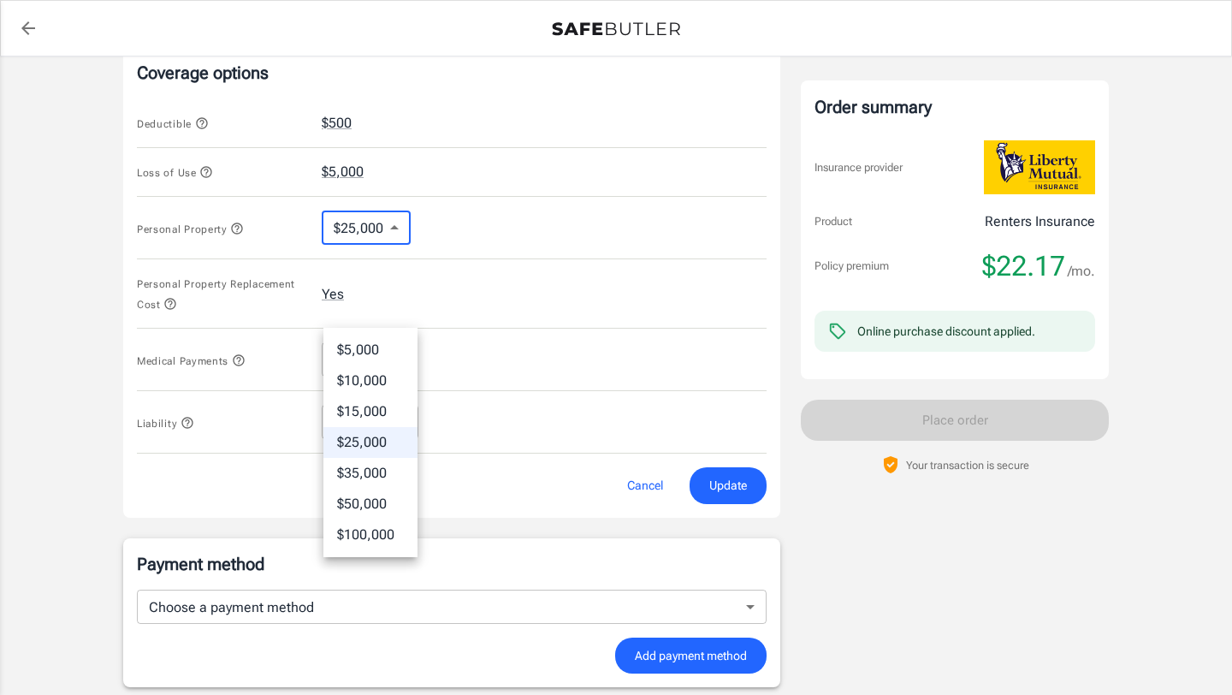
click at [381, 421] on li "$15,000" at bounding box center [370, 411] width 94 height 31
type input "15000"
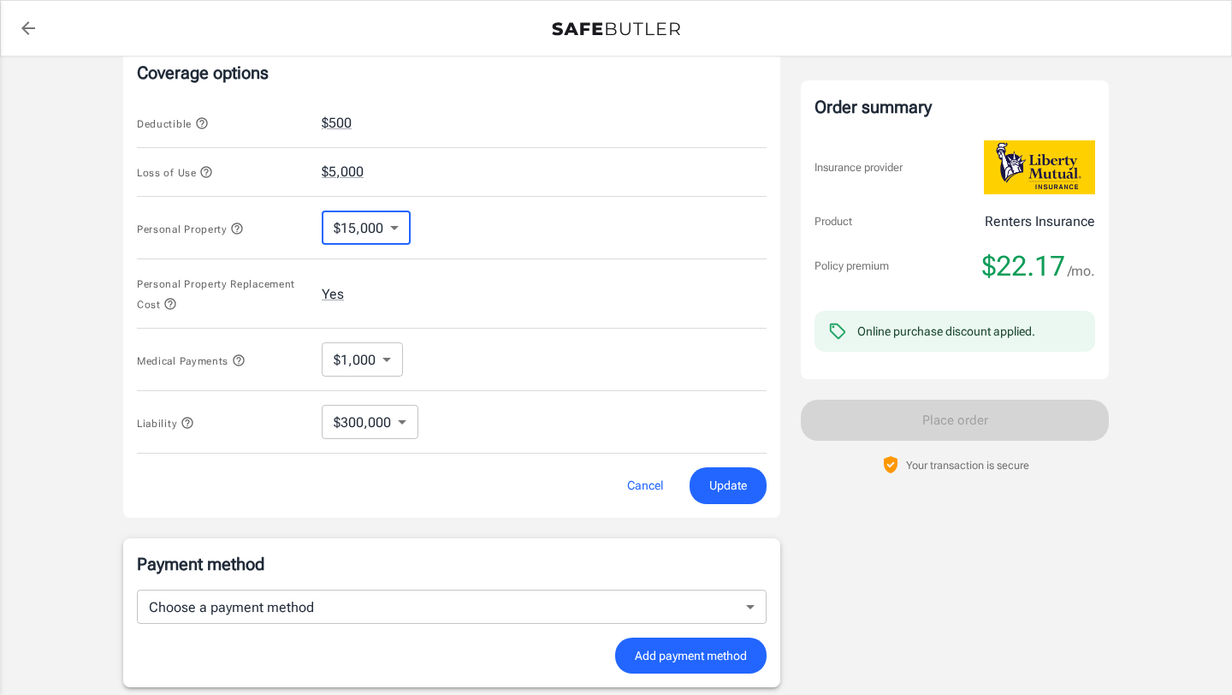
click at [549, 391] on div "Medical Payments $1,000 1000 ​" at bounding box center [452, 360] width 630 height 62
click at [713, 496] on span "Update" at bounding box center [728, 485] width 38 height 21
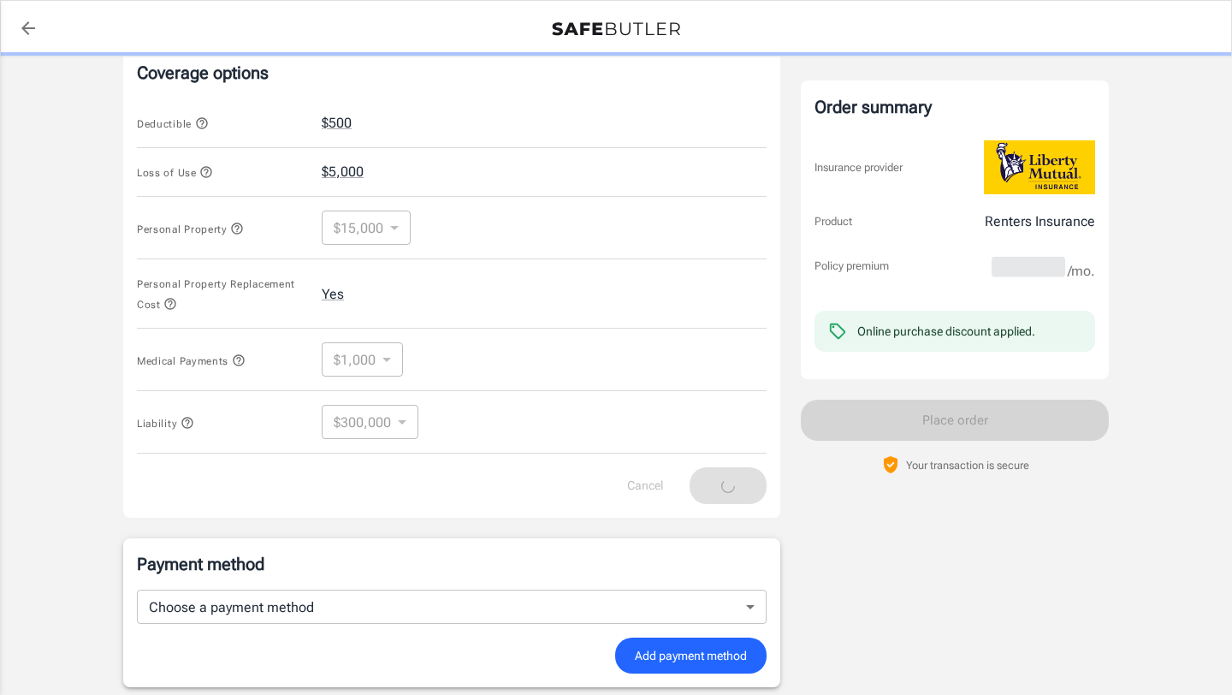
click at [193, 428] on icon "button" at bounding box center [186, 422] width 11 height 11
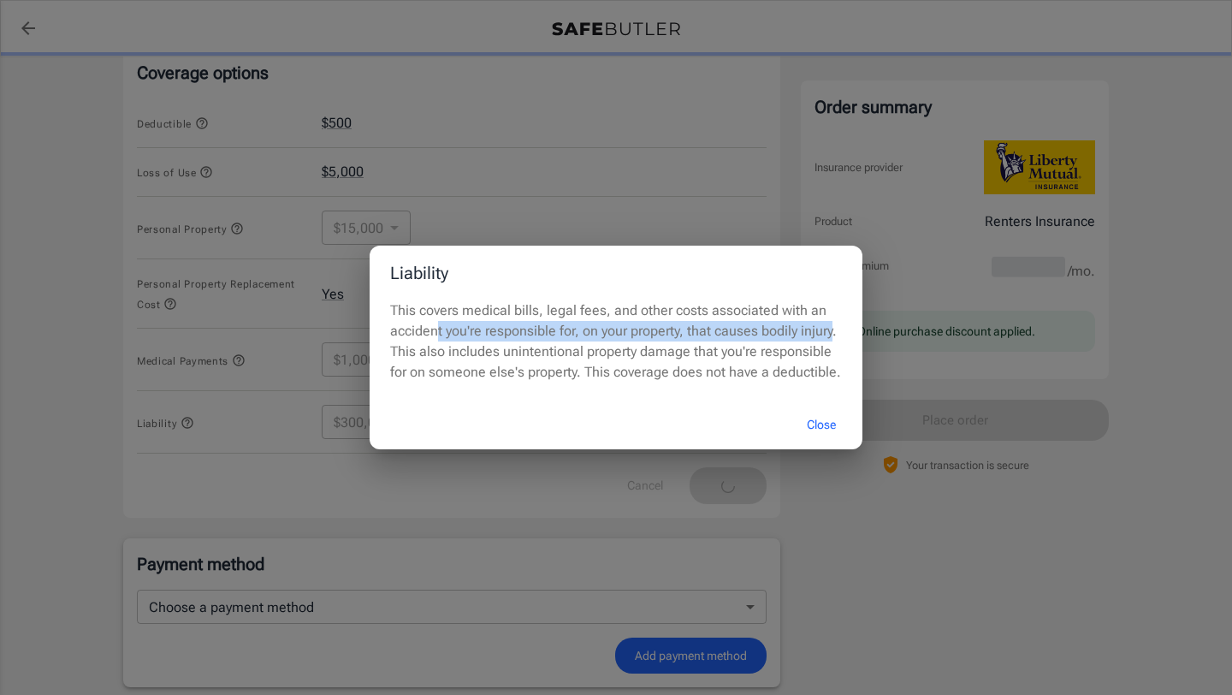
drag, startPoint x: 496, startPoint y: 312, endPoint x: 521, endPoint y: 335, distance: 33.9
click at [521, 335] on p "This covers medical bills, legal fees, and other costs associated with an accid…" at bounding box center [616, 341] width 452 height 82
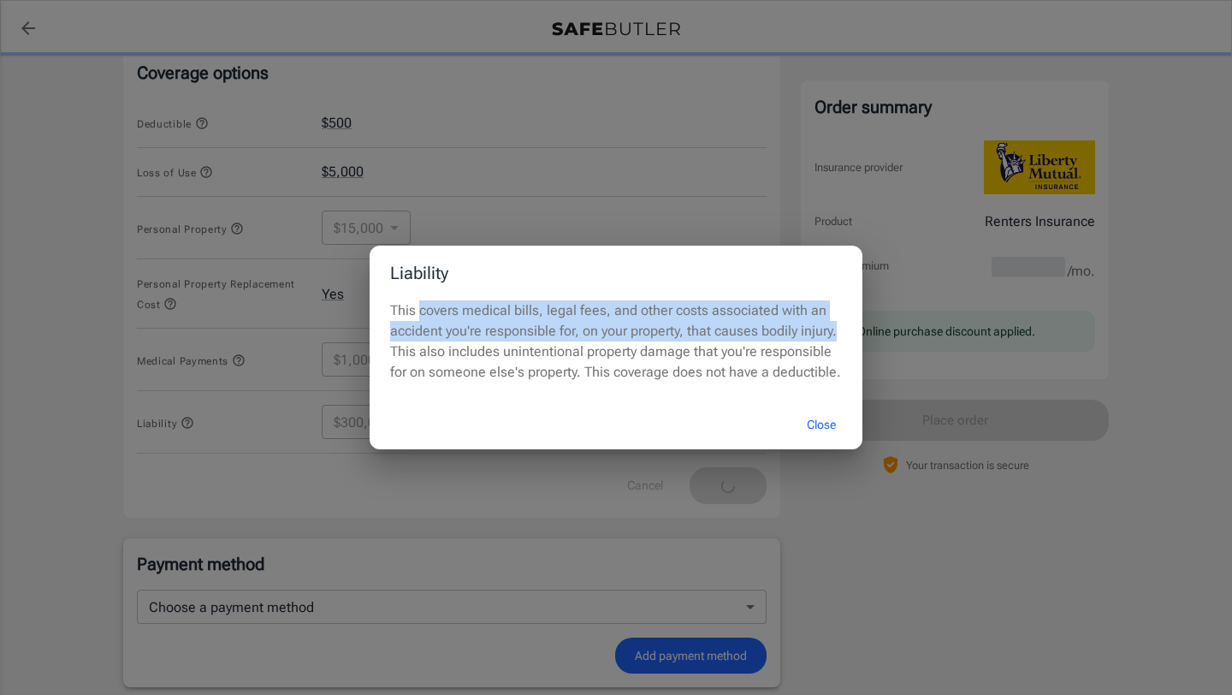
drag, startPoint x: 521, startPoint y: 335, endPoint x: 438, endPoint y: 293, distance: 93.0
click at [438, 300] on p "This covers medical bills, legal fees, and other costs associated with an accid…" at bounding box center [616, 341] width 452 height 82
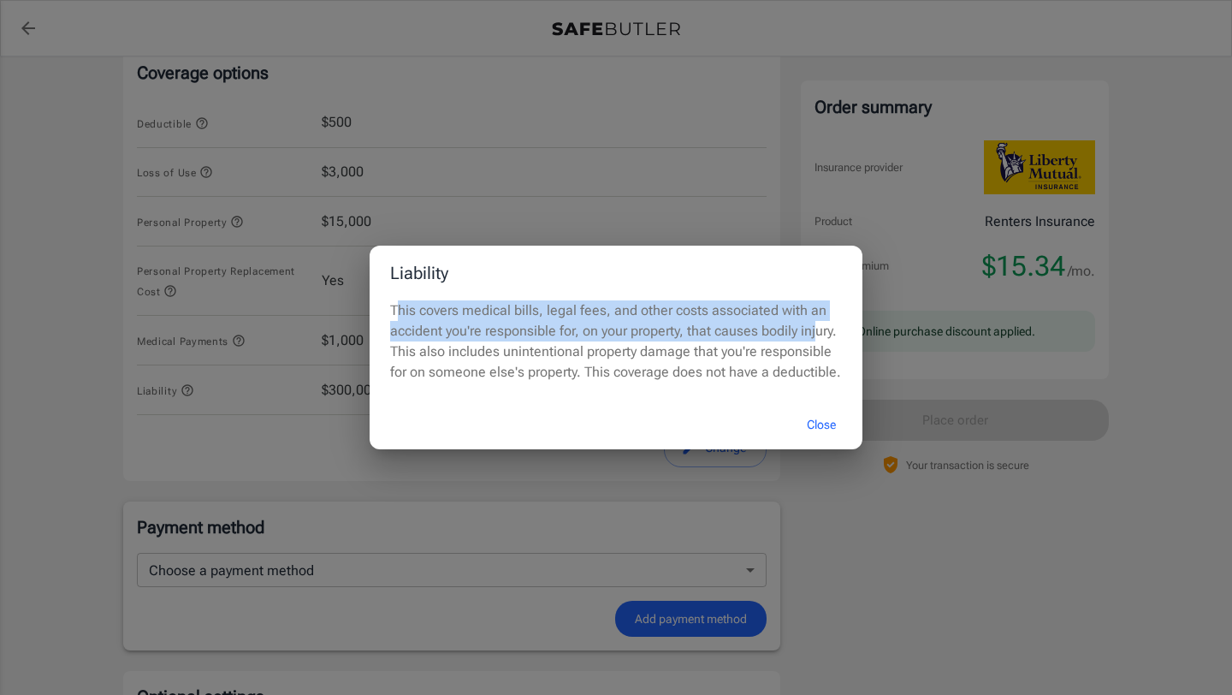
drag, startPoint x: 401, startPoint y: 288, endPoint x: 504, endPoint y: 332, distance: 112.4
click at [504, 332] on p "This covers medical bills, legal fees, and other costs associated with an accid…" at bounding box center [616, 341] width 452 height 82
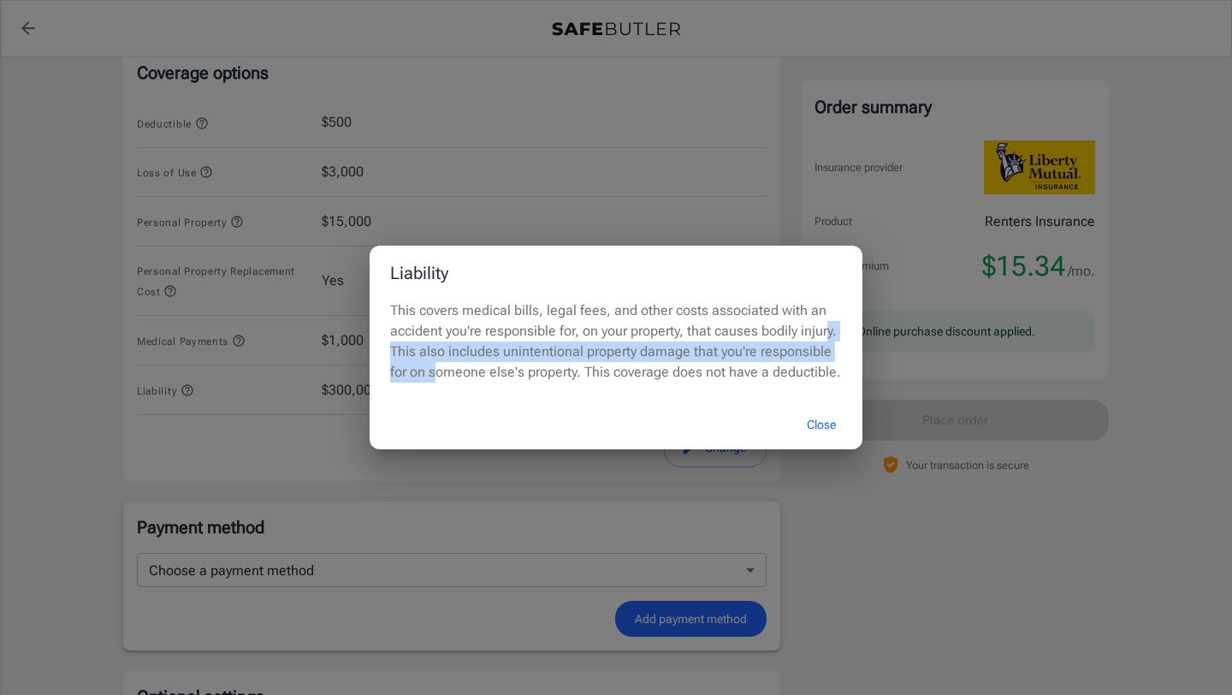
drag, startPoint x: 516, startPoint y: 335, endPoint x: 672, endPoint y: 365, distance: 158.5
click at [672, 365] on p "This covers medical bills, legal fees, and other costs associated with an accid…" at bounding box center [616, 341] width 452 height 82
drag, startPoint x: 675, startPoint y: 391, endPoint x: 530, endPoint y: 336, distance: 155.5
click at [530, 336] on p "This covers medical bills, legal fees, and other costs associated with an accid…" at bounding box center [616, 341] width 452 height 82
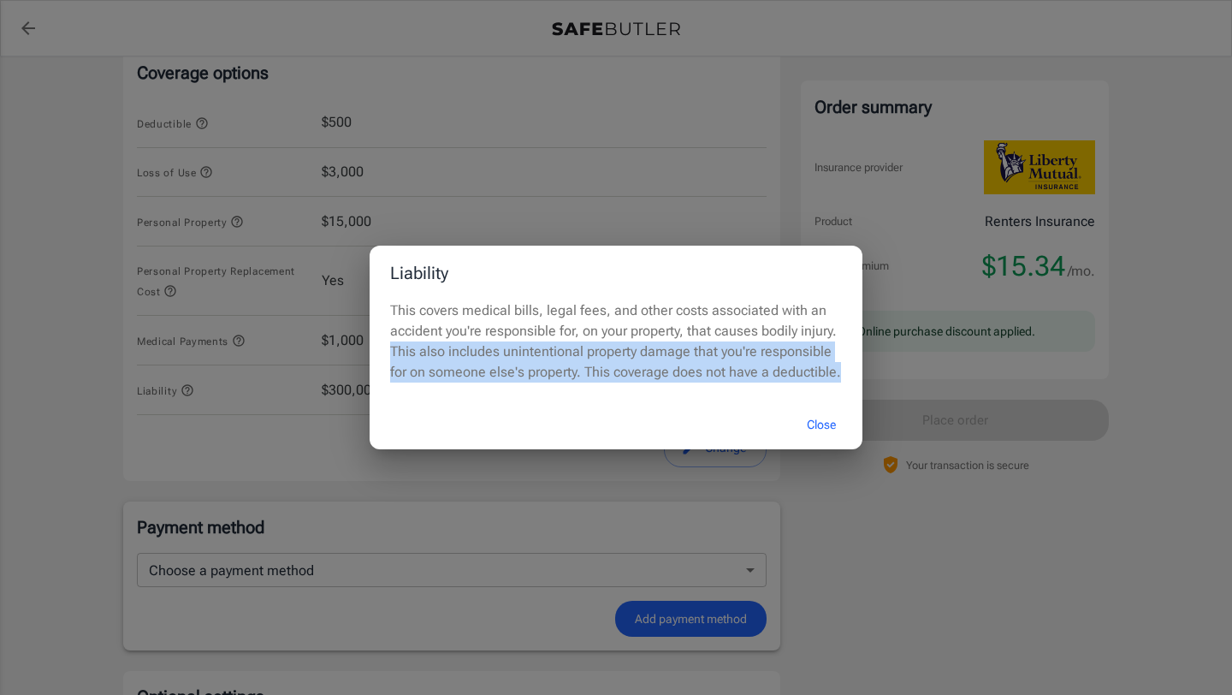
click at [530, 336] on p "This covers medical bills, legal fees, and other costs associated with an accid…" at bounding box center [616, 341] width 452 height 82
drag, startPoint x: 530, startPoint y: 336, endPoint x: 722, endPoint y: 365, distance: 194.7
click at [722, 365] on p "This covers medical bills, legal fees, and other costs associated with an accid…" at bounding box center [616, 341] width 452 height 82
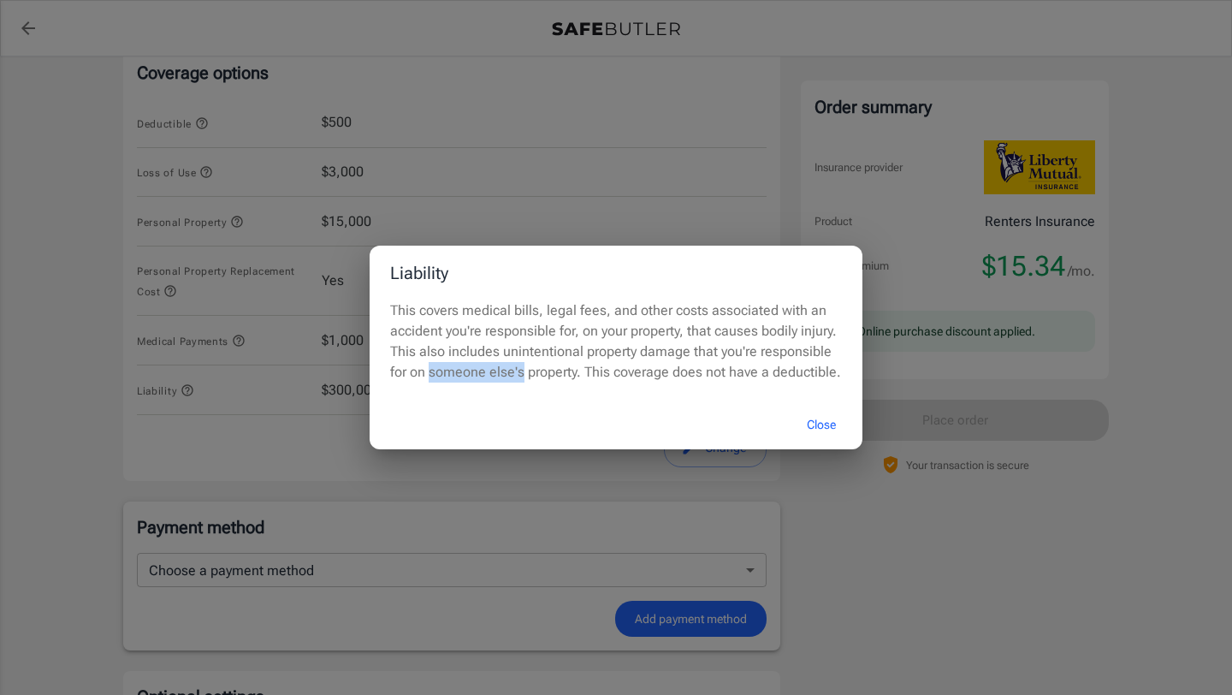
drag, startPoint x: 722, startPoint y: 365, endPoint x: 644, endPoint y: 351, distance: 79.2
click at [644, 351] on p "This covers medical bills, legal fees, and other costs associated with an accid…" at bounding box center [616, 341] width 452 height 82
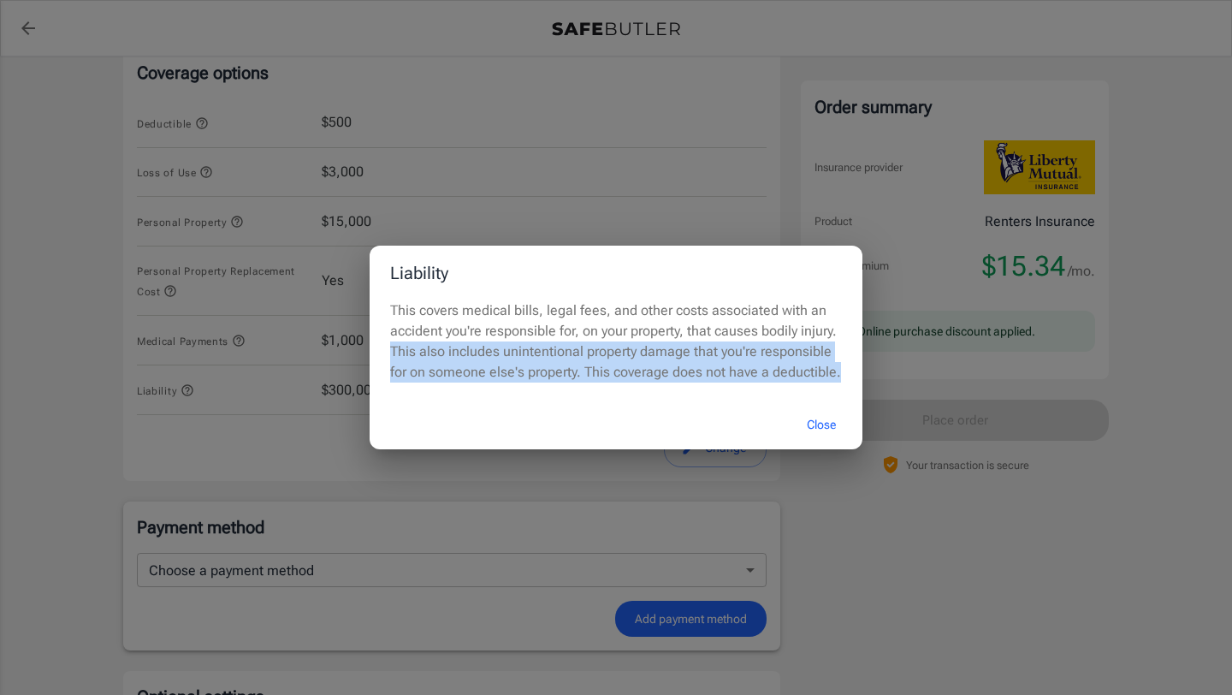
drag, startPoint x: 530, startPoint y: 336, endPoint x: 680, endPoint y: 391, distance: 160.3
click at [680, 383] on p "This covers medical bills, legal fees, and other costs associated with an accid…" at bounding box center [616, 341] width 452 height 82
drag, startPoint x: 680, startPoint y: 391, endPoint x: 532, endPoint y: 329, distance: 160.7
click at [532, 329] on p "This covers medical bills, legal fees, and other costs associated with an accid…" at bounding box center [616, 341] width 452 height 82
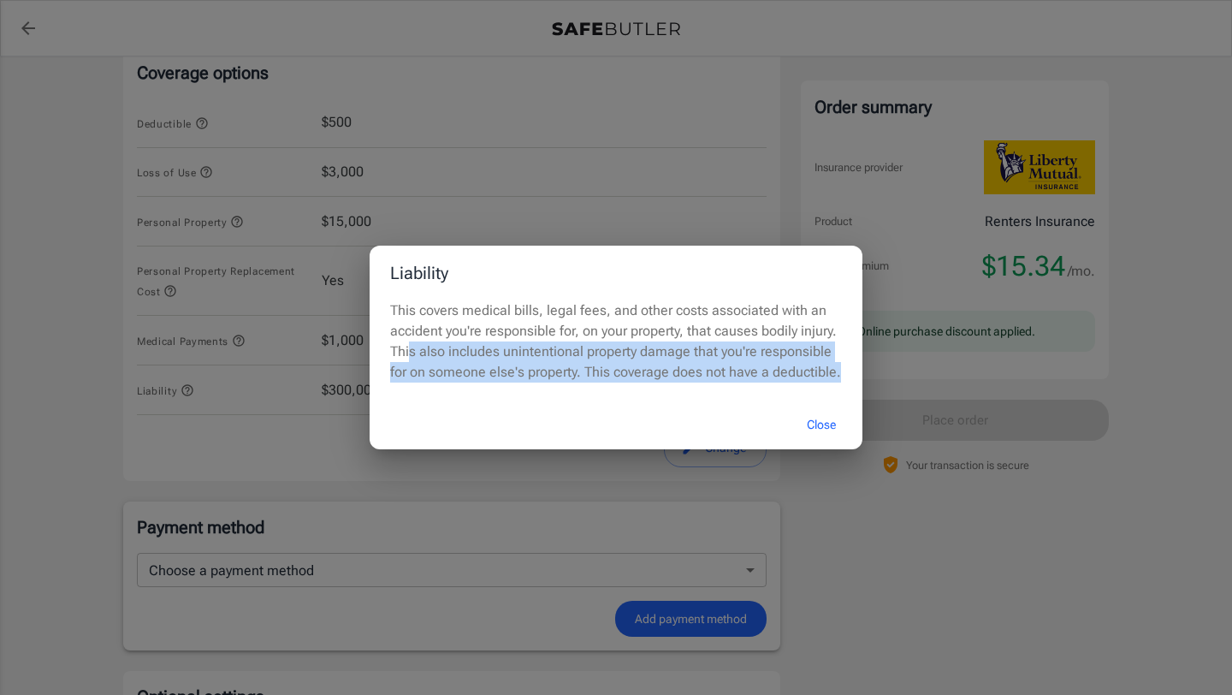
click at [532, 329] on p "This covers medical bills, legal fees, and other costs associated with an accid…" at bounding box center [616, 341] width 452 height 82
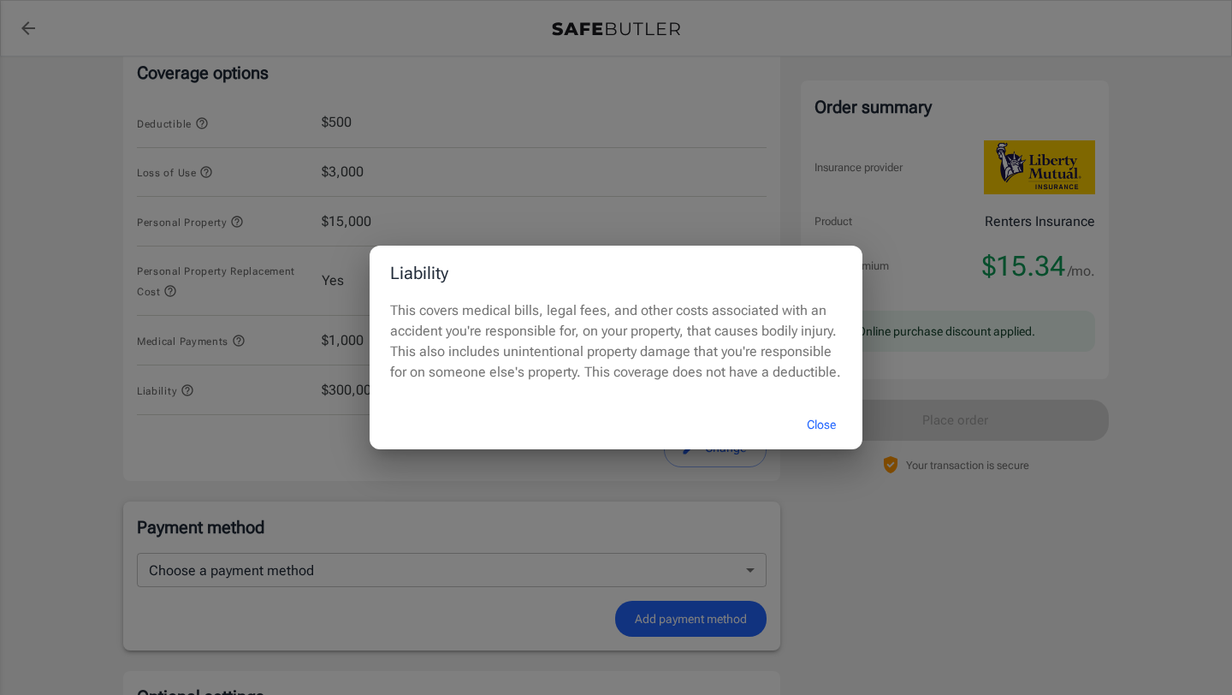
click at [816, 443] on button "Close" at bounding box center [821, 425] width 68 height 37
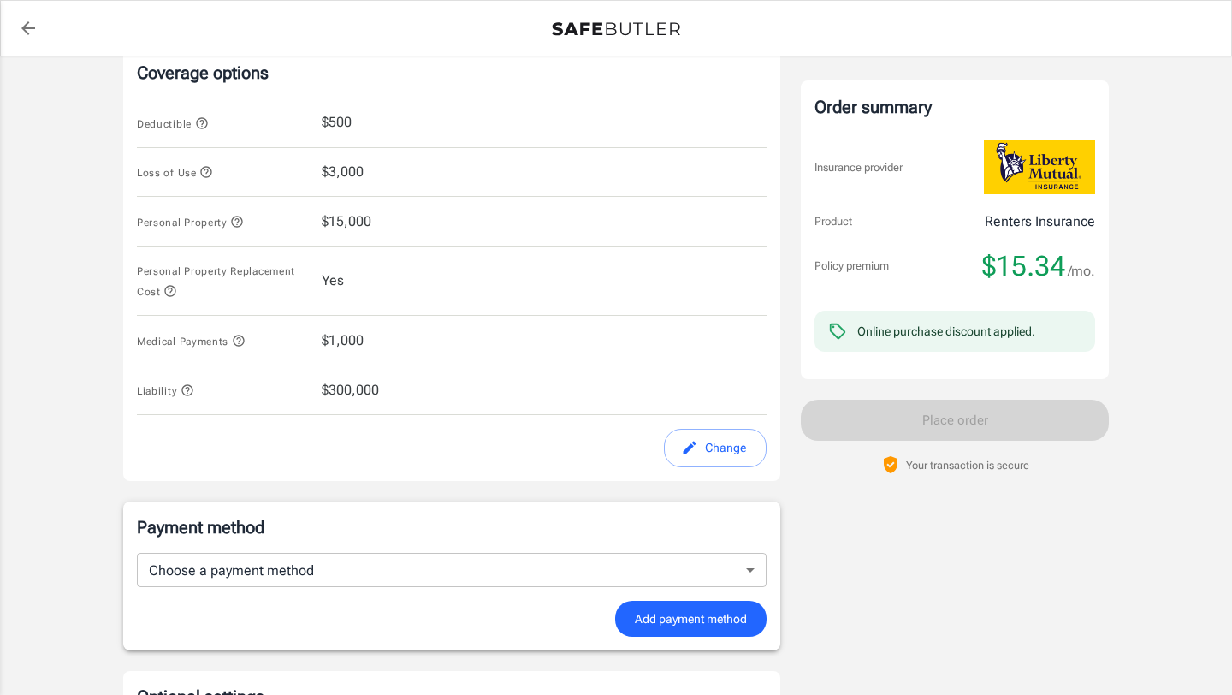
scroll to position [998, 0]
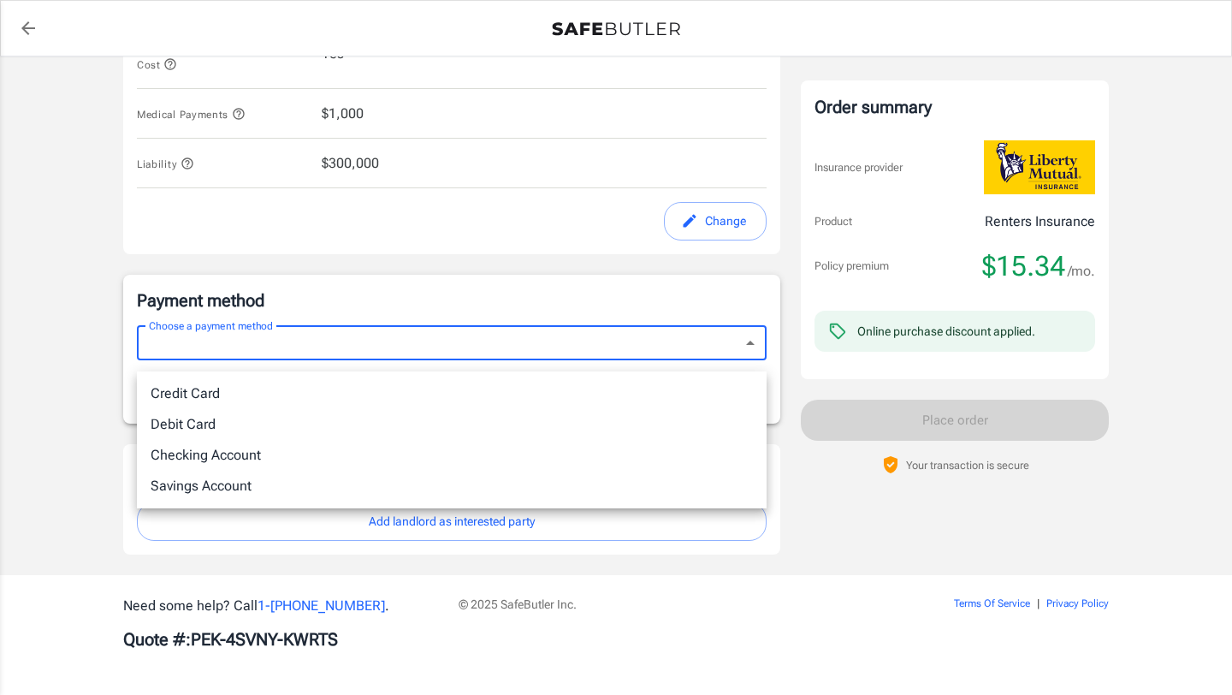
click at [359, 395] on li "Credit Card" at bounding box center [452, 393] width 630 height 31
type input "credit"
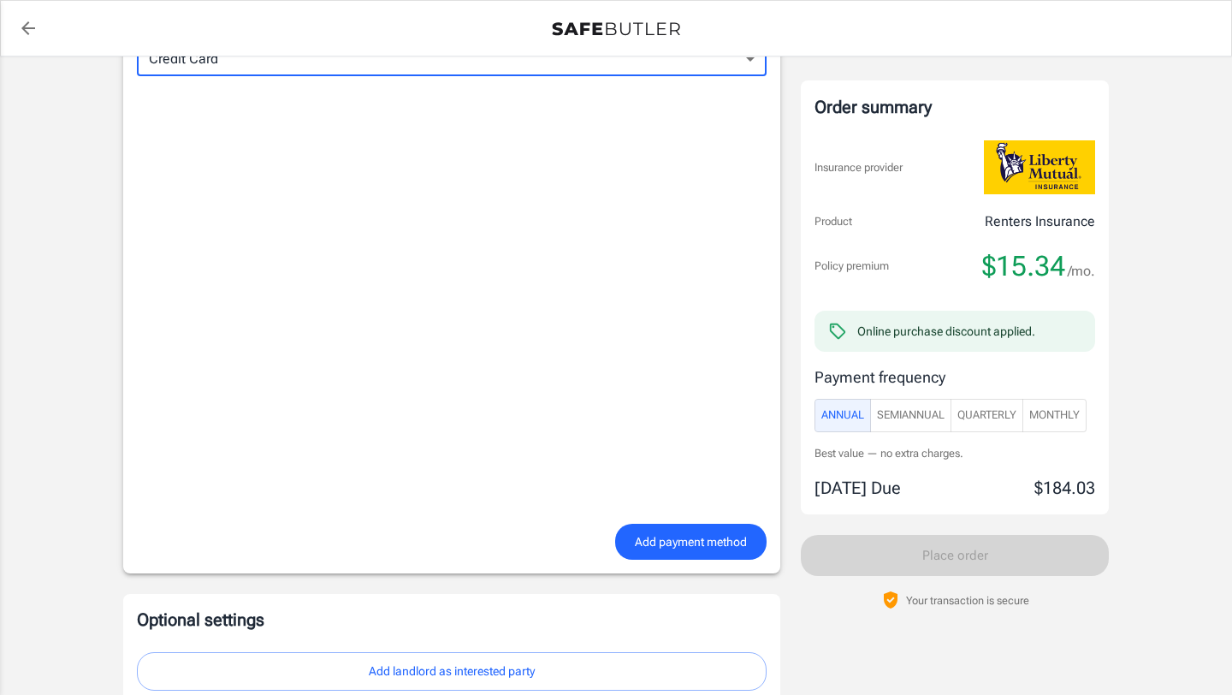
scroll to position [1218, 0]
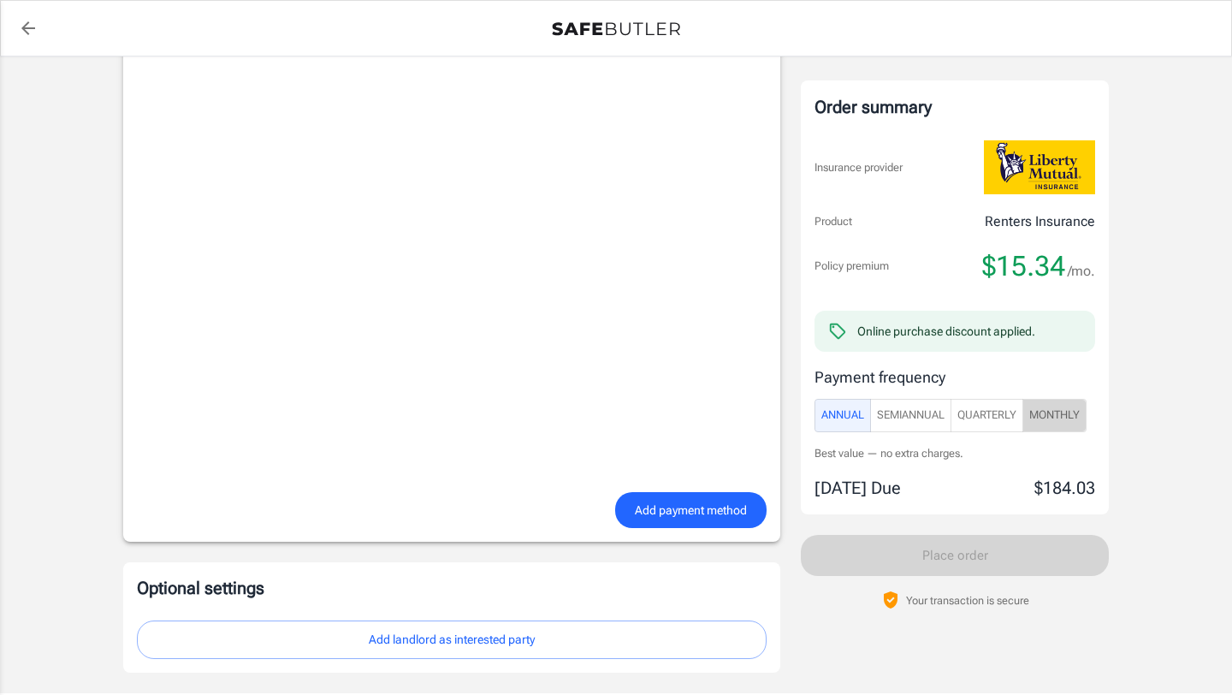
click at [1050, 425] on span "Monthly" at bounding box center [1055, 416] width 50 height 20
click at [822, 425] on span "Annual" at bounding box center [843, 416] width 43 height 20
click at [1069, 423] on span "Monthly" at bounding box center [1055, 416] width 50 height 20
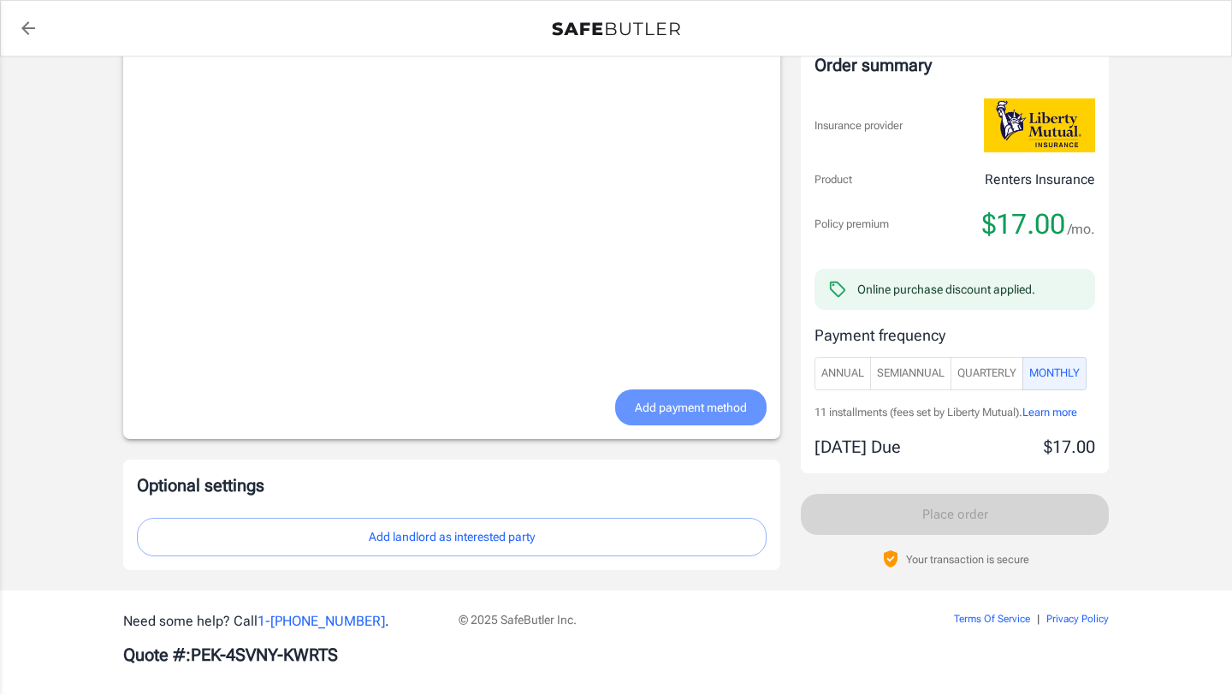
click at [615, 426] on button "Add payment method" at bounding box center [690, 407] width 151 height 37
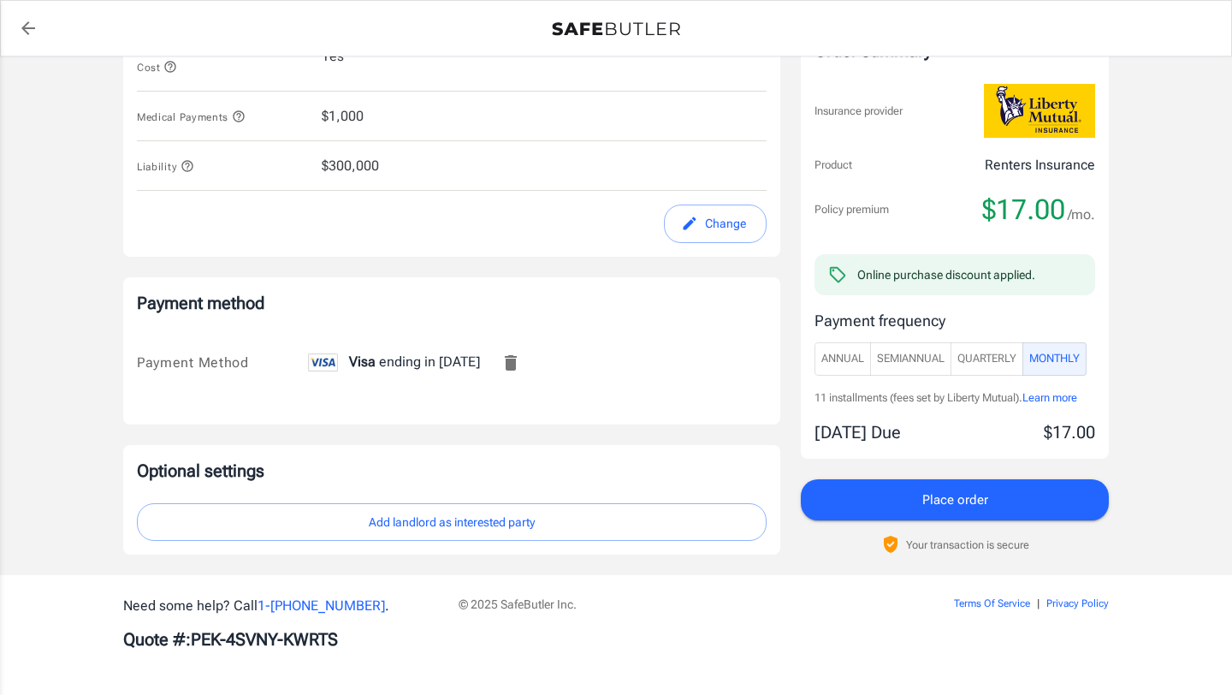
scroll to position [1012, 0]
drag, startPoint x: 211, startPoint y: 467, endPoint x: 257, endPoint y: 467, distance: 45.4
click at [257, 467] on p "Optional settings" at bounding box center [452, 471] width 630 height 24
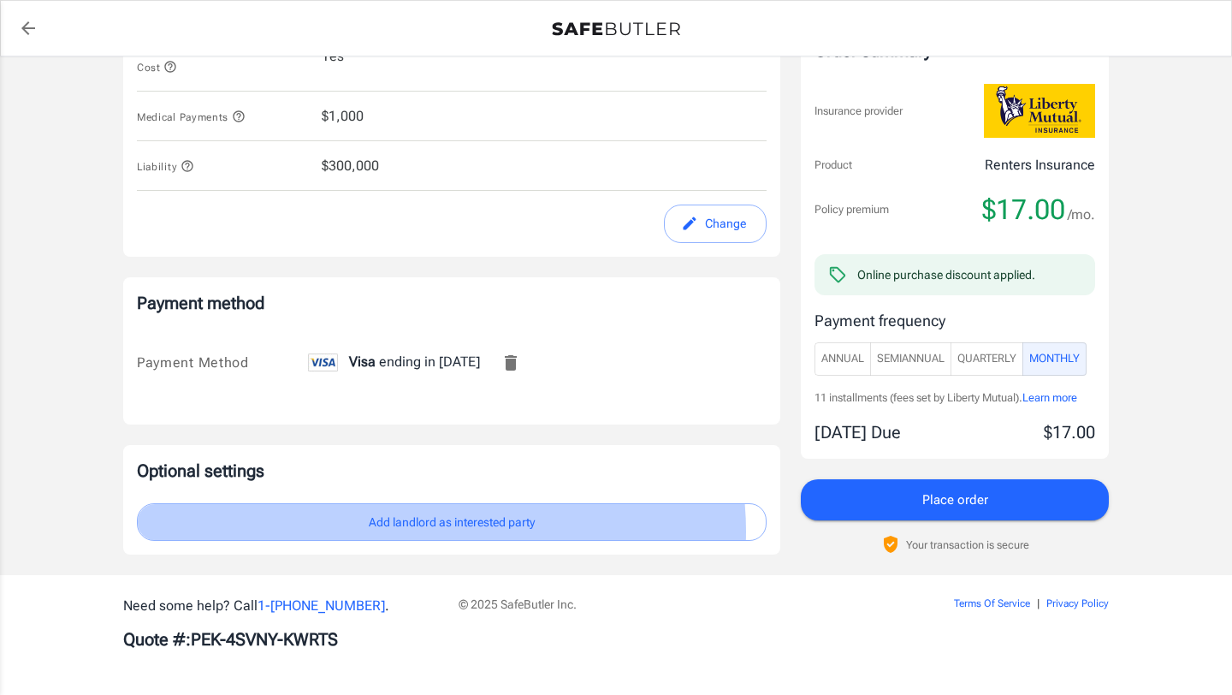
click at [441, 525] on button "Add landlord as interested party" at bounding box center [452, 522] width 630 height 39
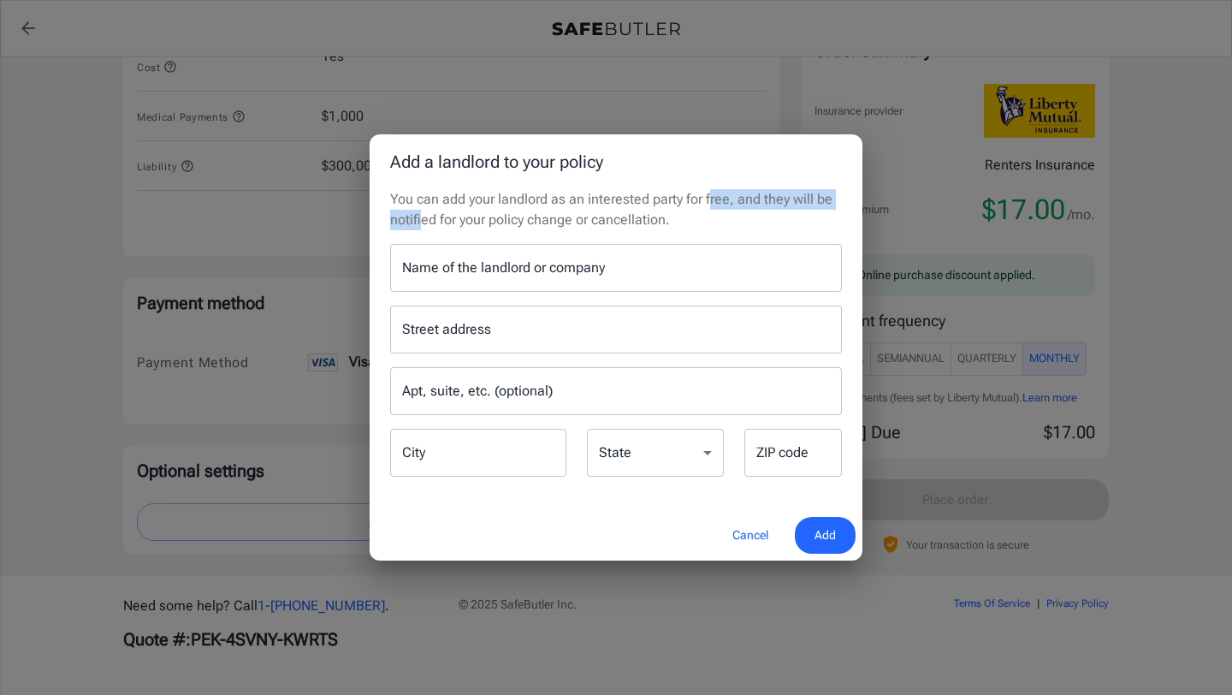
drag, startPoint x: 472, startPoint y: 213, endPoint x: 754, endPoint y: 195, distance: 283.0
click at [754, 195] on p "You can add your landlord as an interested party for free, and they will be not…" at bounding box center [616, 209] width 452 height 41
click at [739, 554] on button "Cancel" at bounding box center [750, 535] width 75 height 37
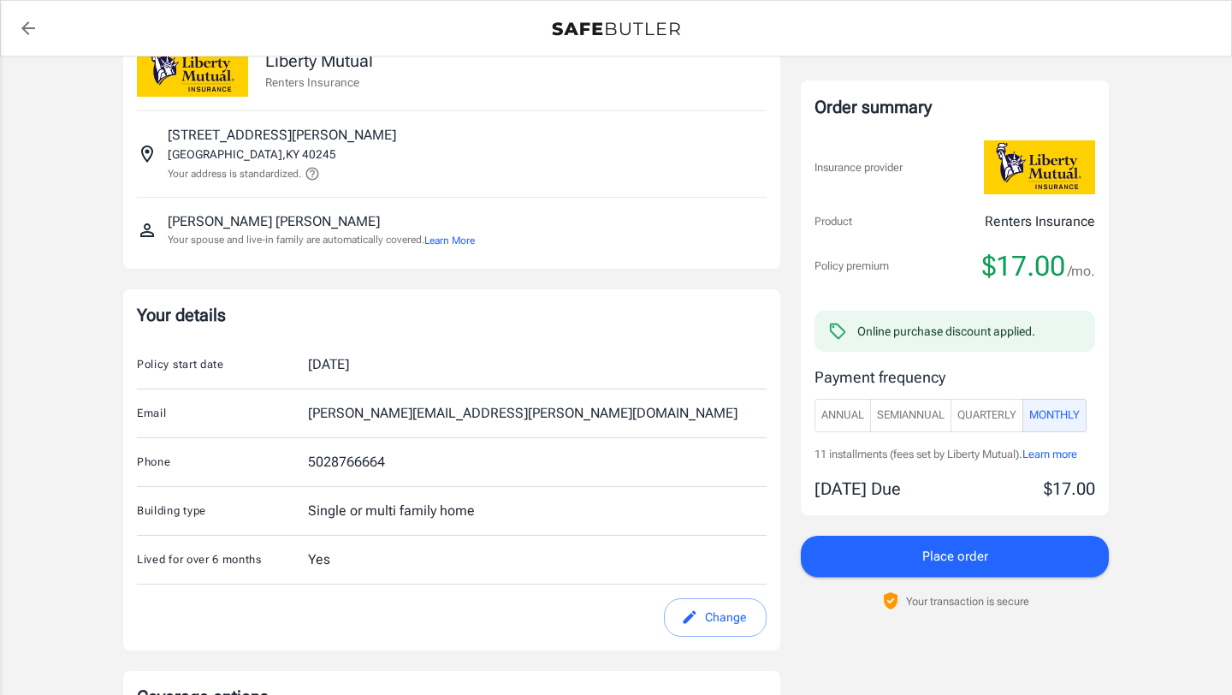
scroll to position [5, 0]
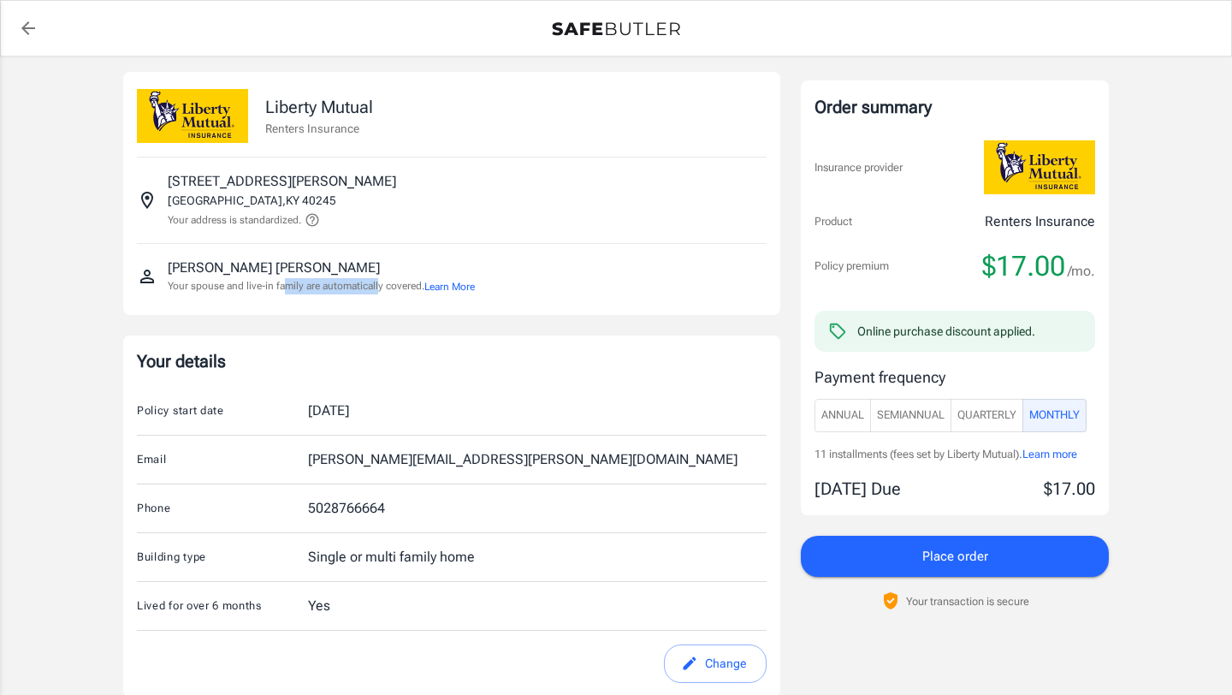
drag, startPoint x: 344, startPoint y: 302, endPoint x: 478, endPoint y: 294, distance: 133.7
click at [475, 294] on p "Your spouse and live-in family are automatically covered. Learn More" at bounding box center [321, 286] width 307 height 16
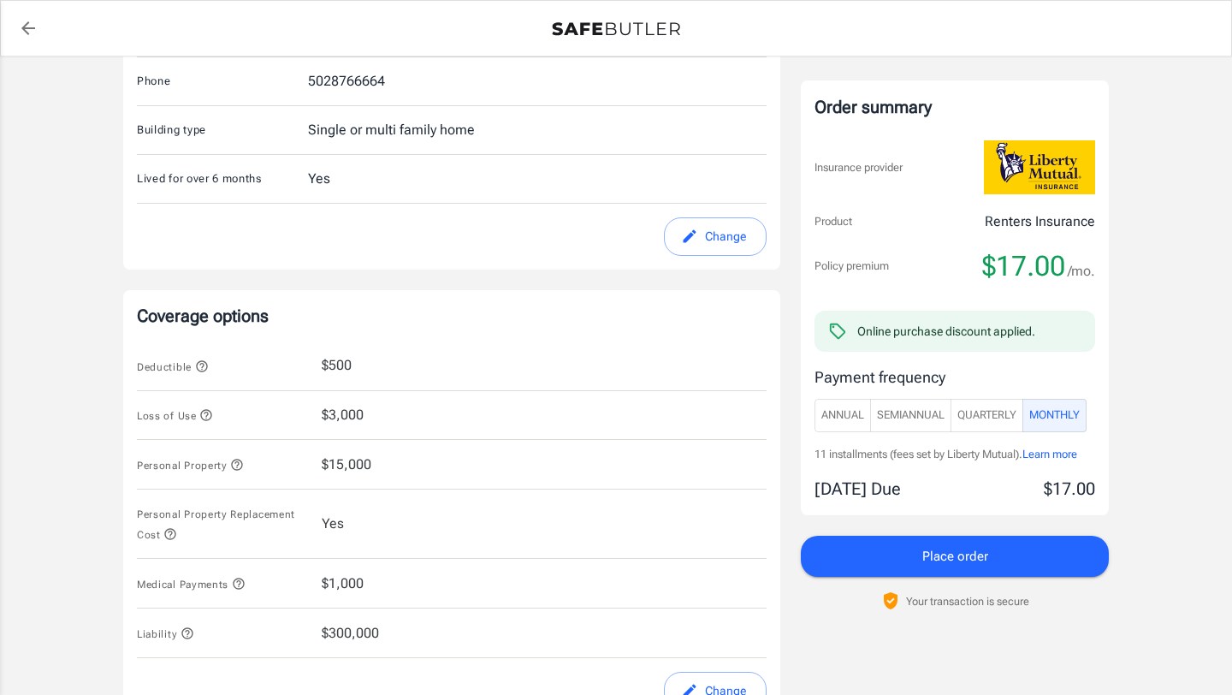
scroll to position [496, 0]
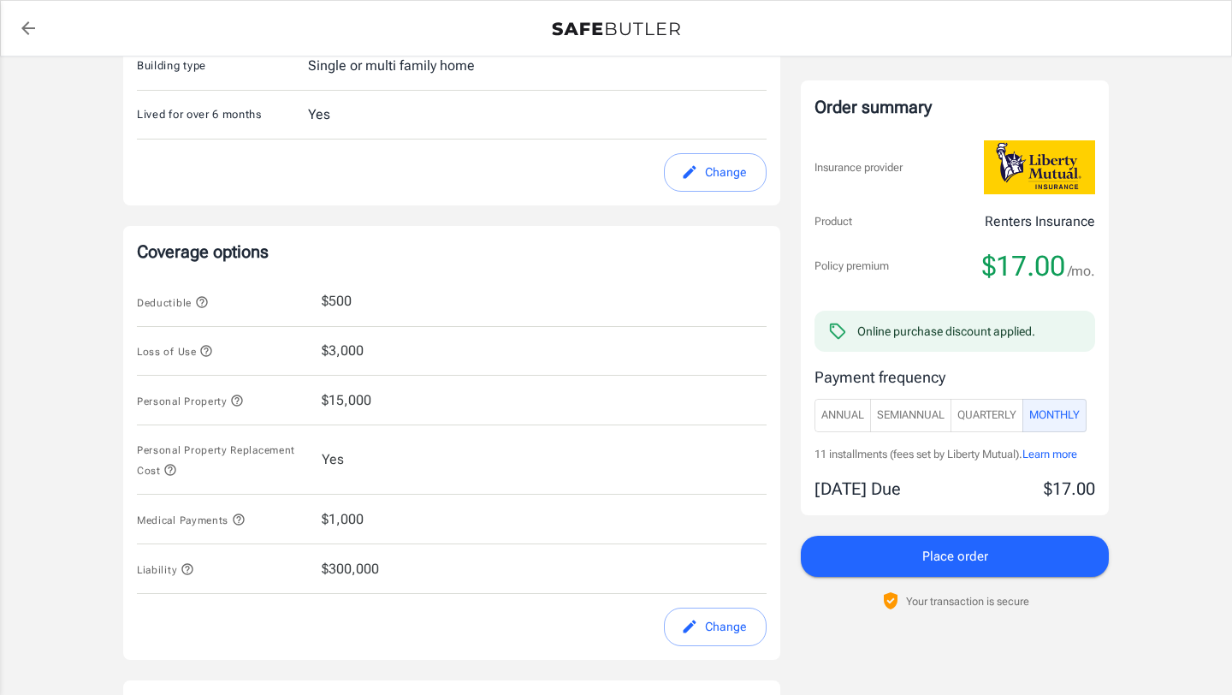
click at [923, 567] on span "Place order" at bounding box center [956, 556] width 66 height 22
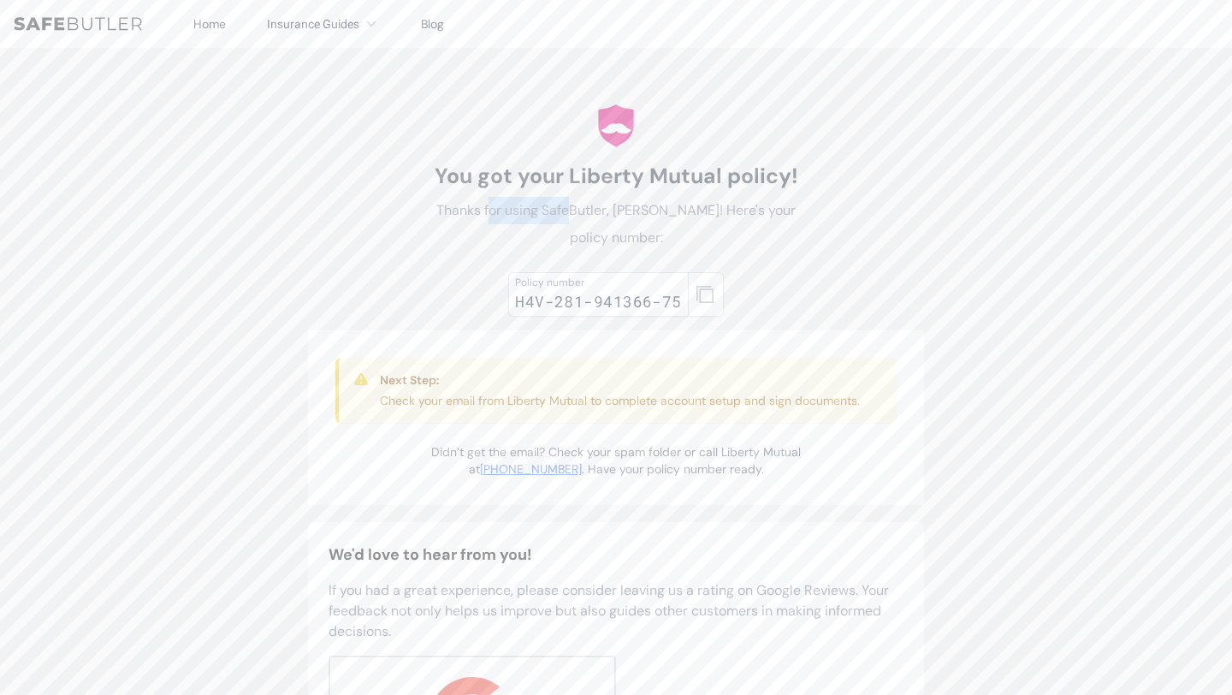
drag, startPoint x: 489, startPoint y: 229, endPoint x: 612, endPoint y: 229, distance: 123.2
click at [612, 229] on p "Thanks for using SafeButler, Justin! Here's your policy number:" at bounding box center [615, 224] width 383 height 55
drag, startPoint x: 612, startPoint y: 229, endPoint x: 653, endPoint y: 268, distance: 56.3
click at [653, 252] on p "Thanks for using SafeButler, Justin! Here's your policy number:" at bounding box center [615, 224] width 383 height 55
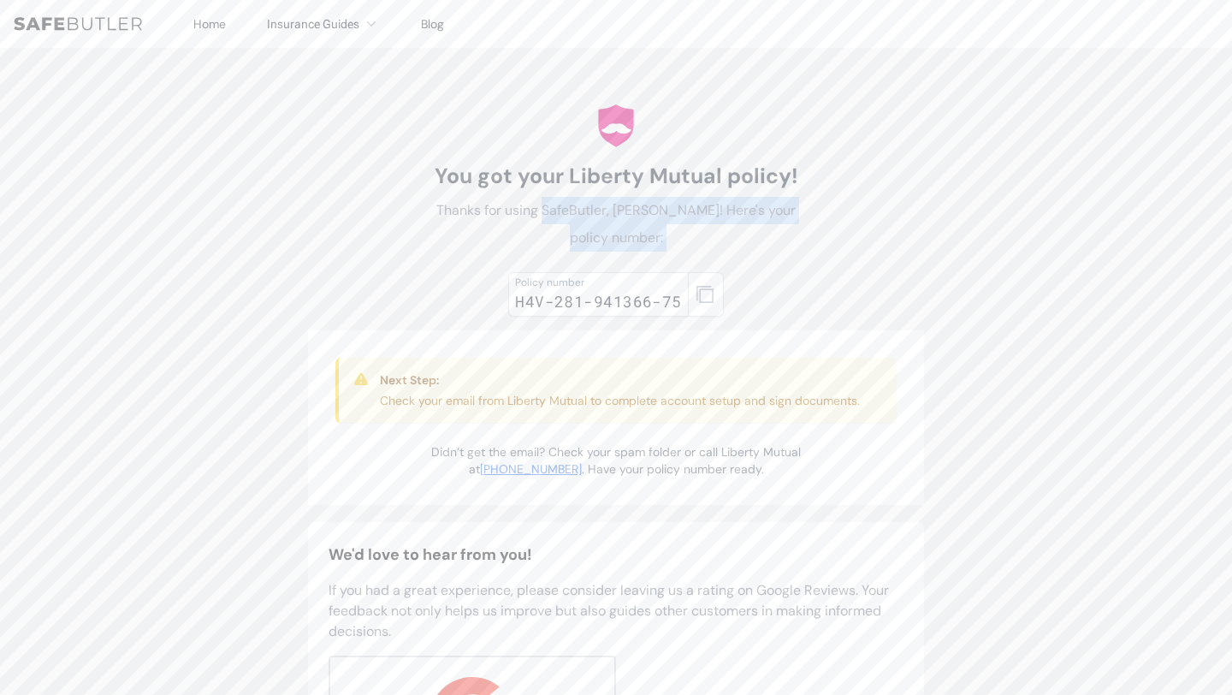
click at [653, 252] on p "Thanks for using SafeButler, Justin! Here's your policy number:" at bounding box center [615, 224] width 383 height 55
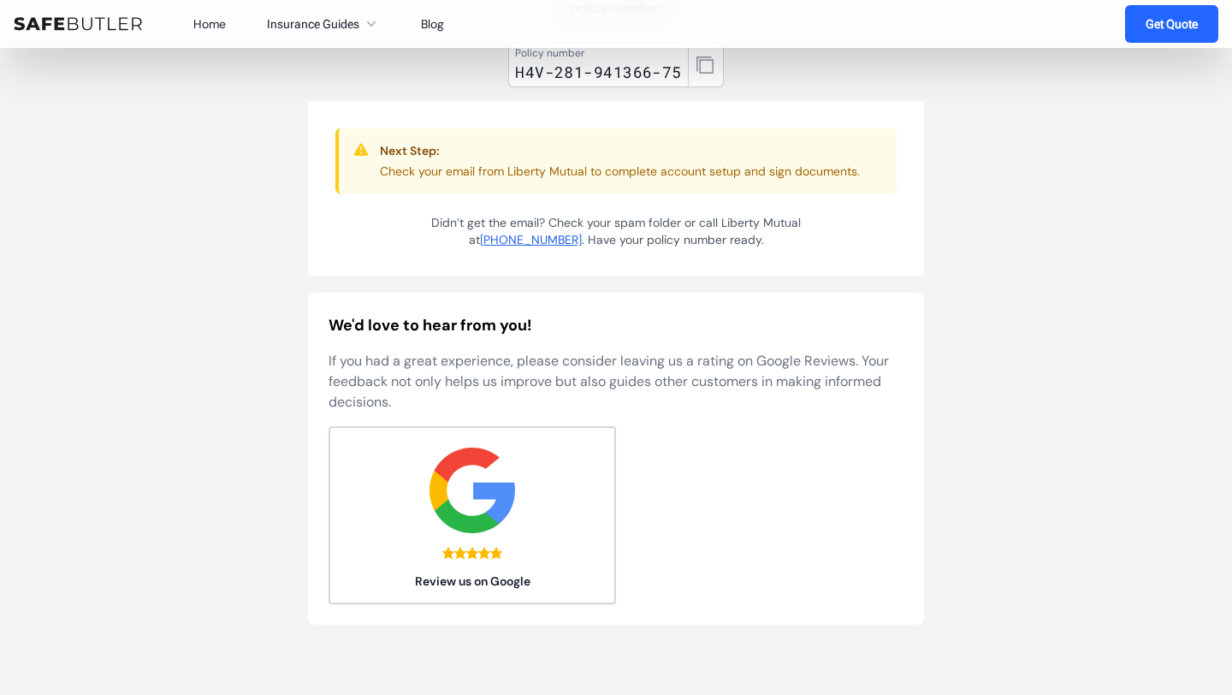
scroll to position [284, 0]
